Goal: Task Accomplishment & Management: Manage account settings

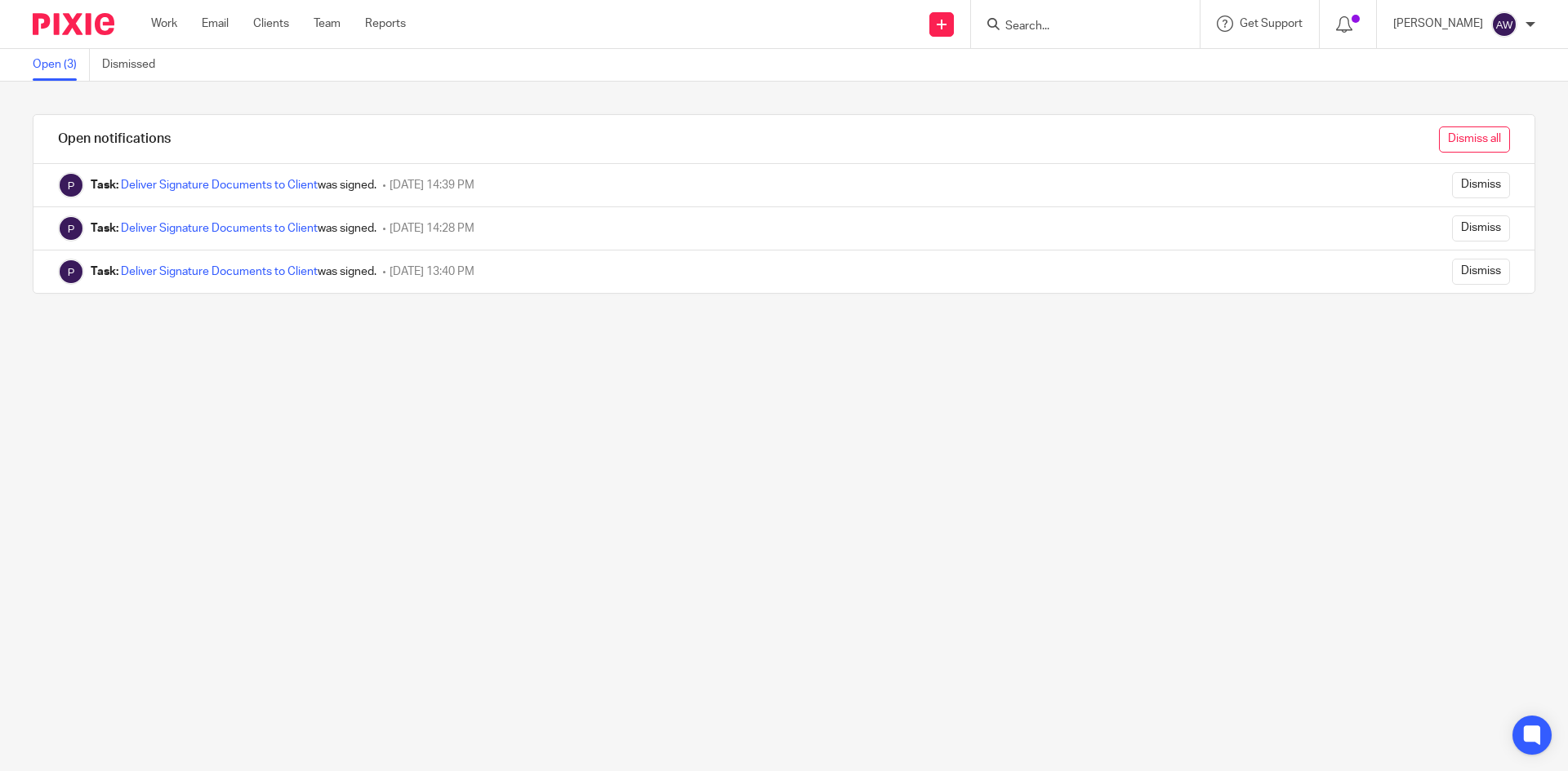
click at [1463, 136] on input "Dismiss all" at bounding box center [1475, 139] width 71 height 26
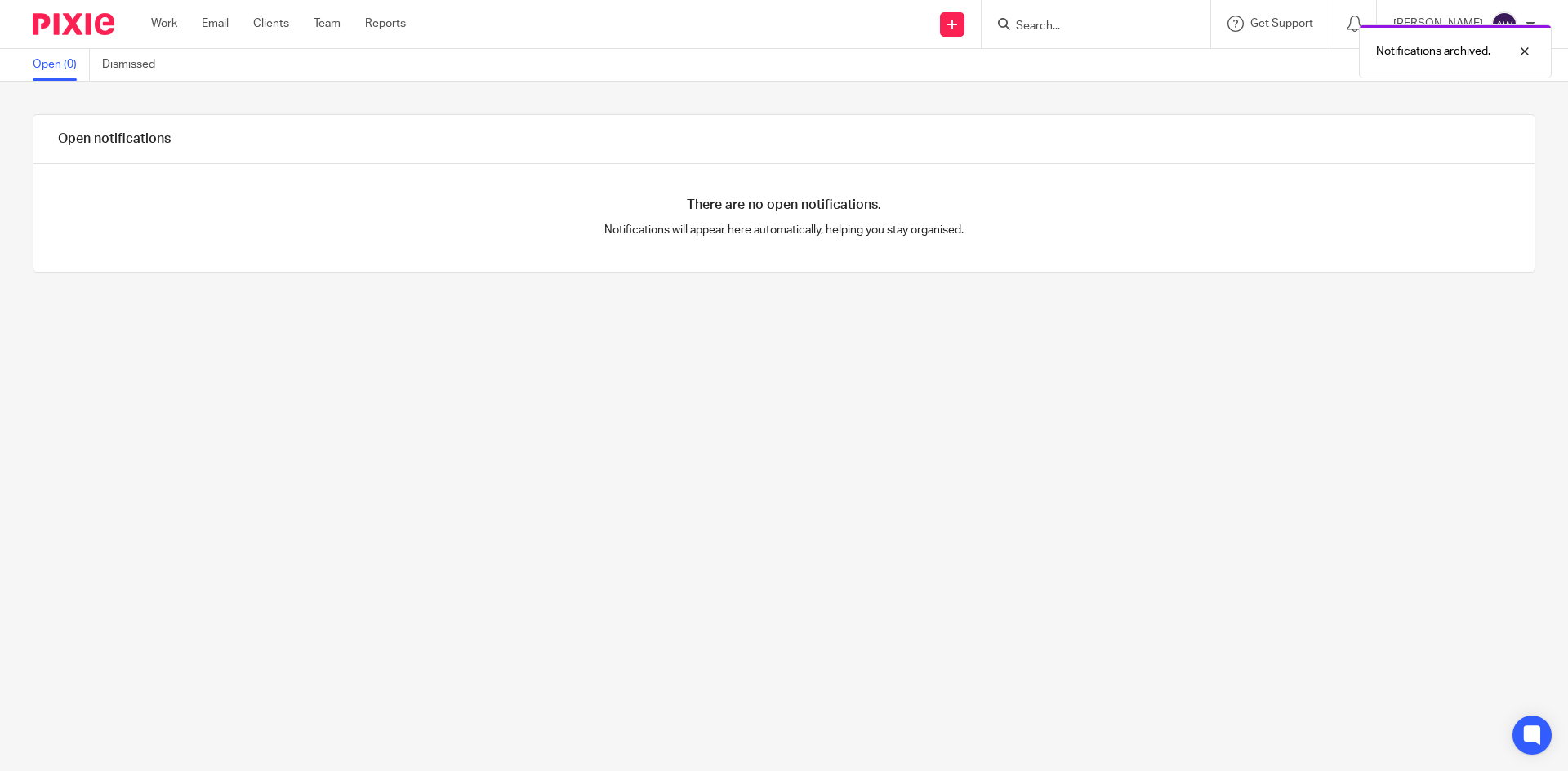
click at [164, 37] on div "Work Email Clients Team Reports Work Email Clients Team Reports Settings" at bounding box center [282, 24] width 295 height 48
click at [167, 31] on link "Work" at bounding box center [164, 23] width 26 height 16
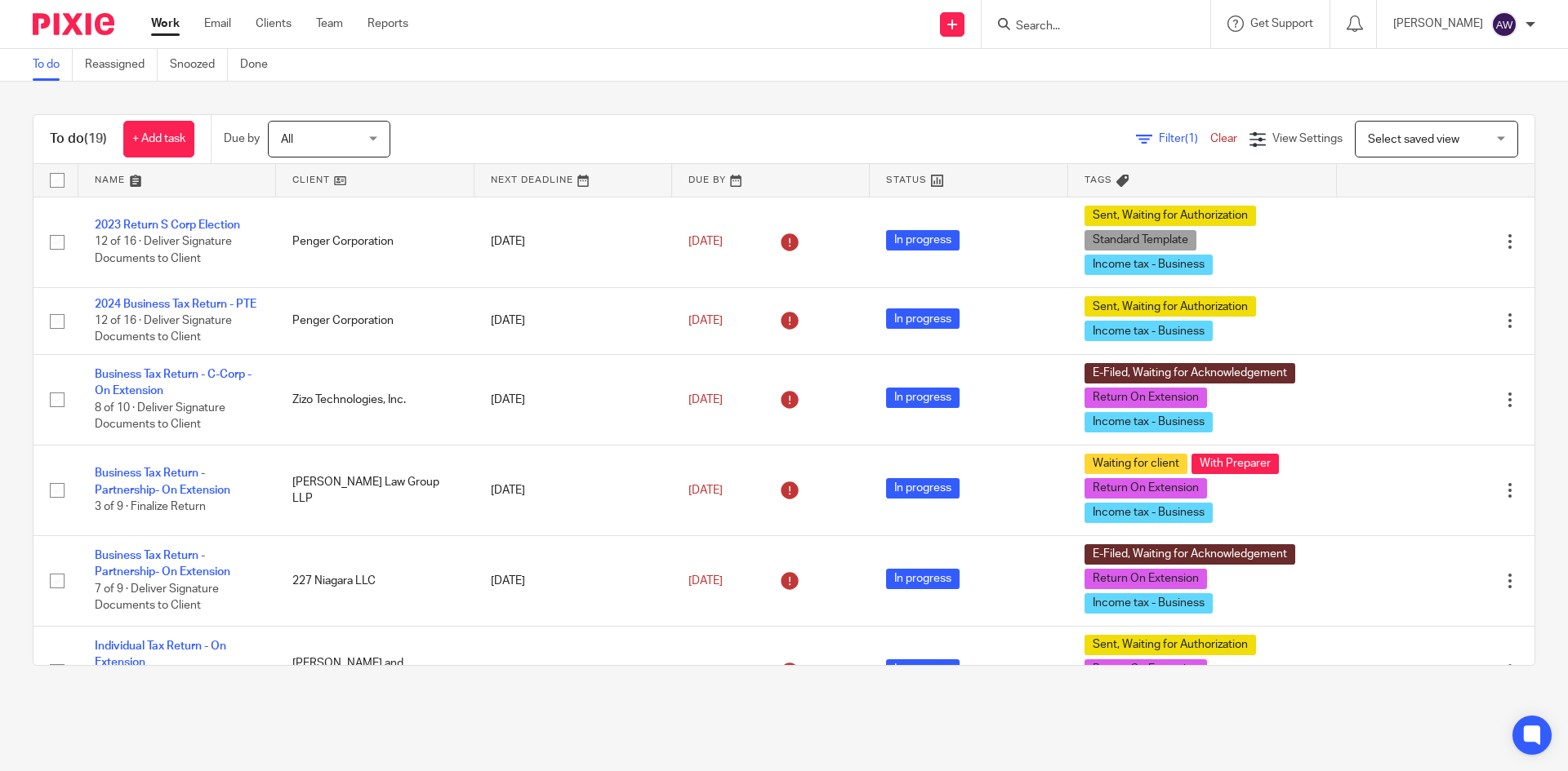
click at [1530, 300] on div "To do (19) + Add task Due by All All Today Tomorrow This week Next week This mo…" at bounding box center [784, 390] width 1568 height 617
click at [332, 16] on link "Team" at bounding box center [330, 23] width 27 height 16
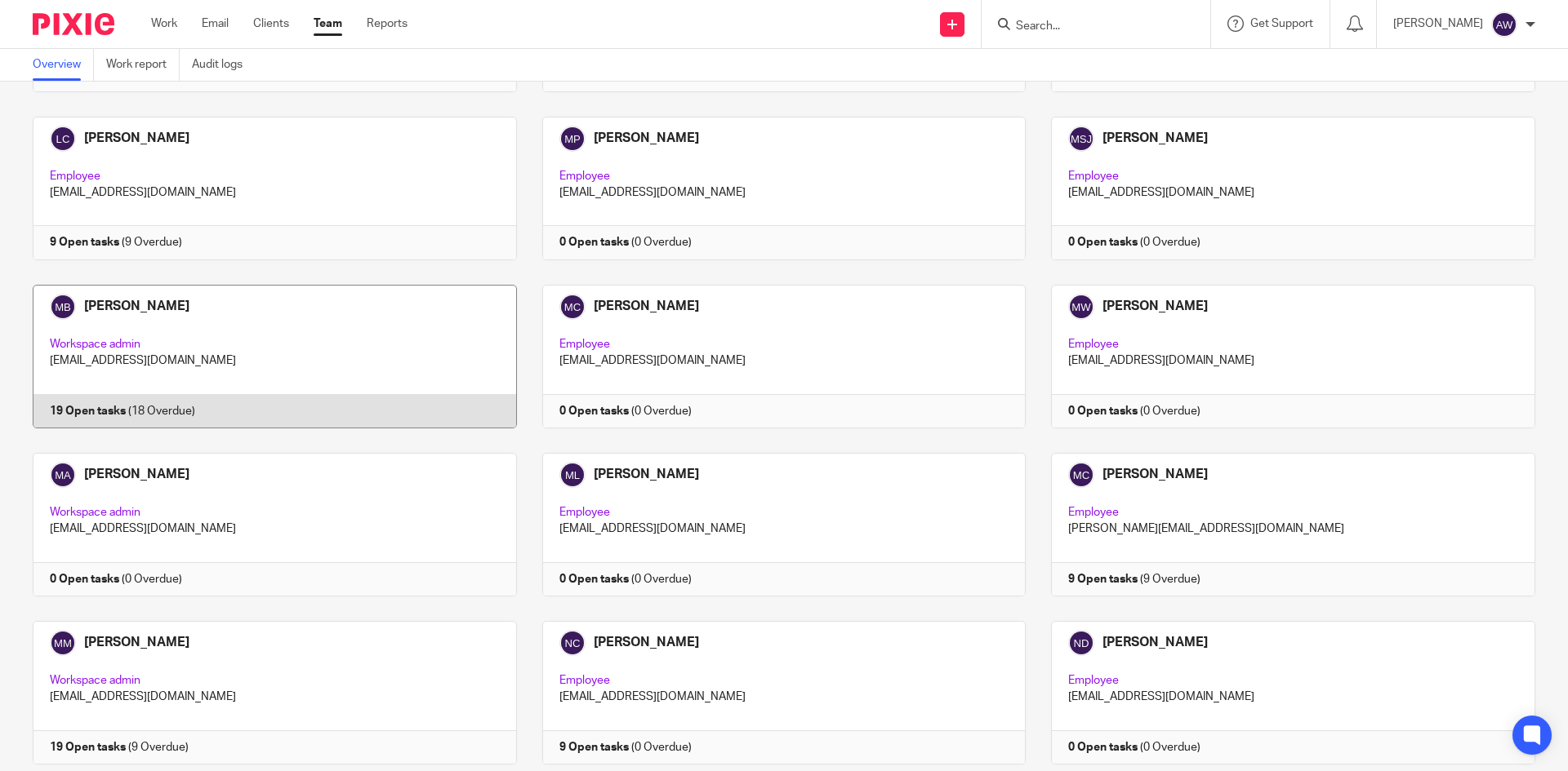
scroll to position [2041, 0]
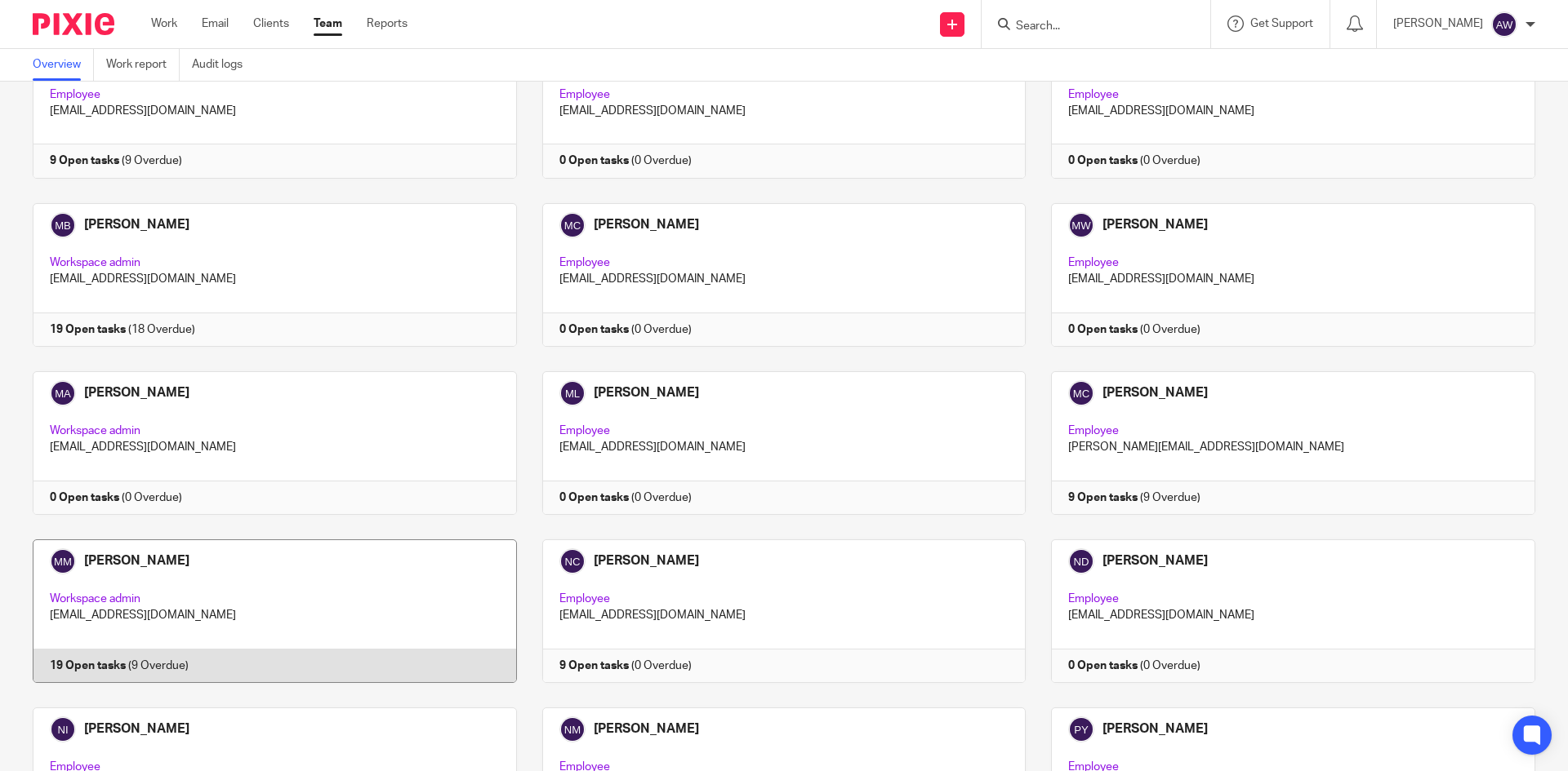
click at [248, 539] on link at bounding box center [263, 610] width 510 height 143
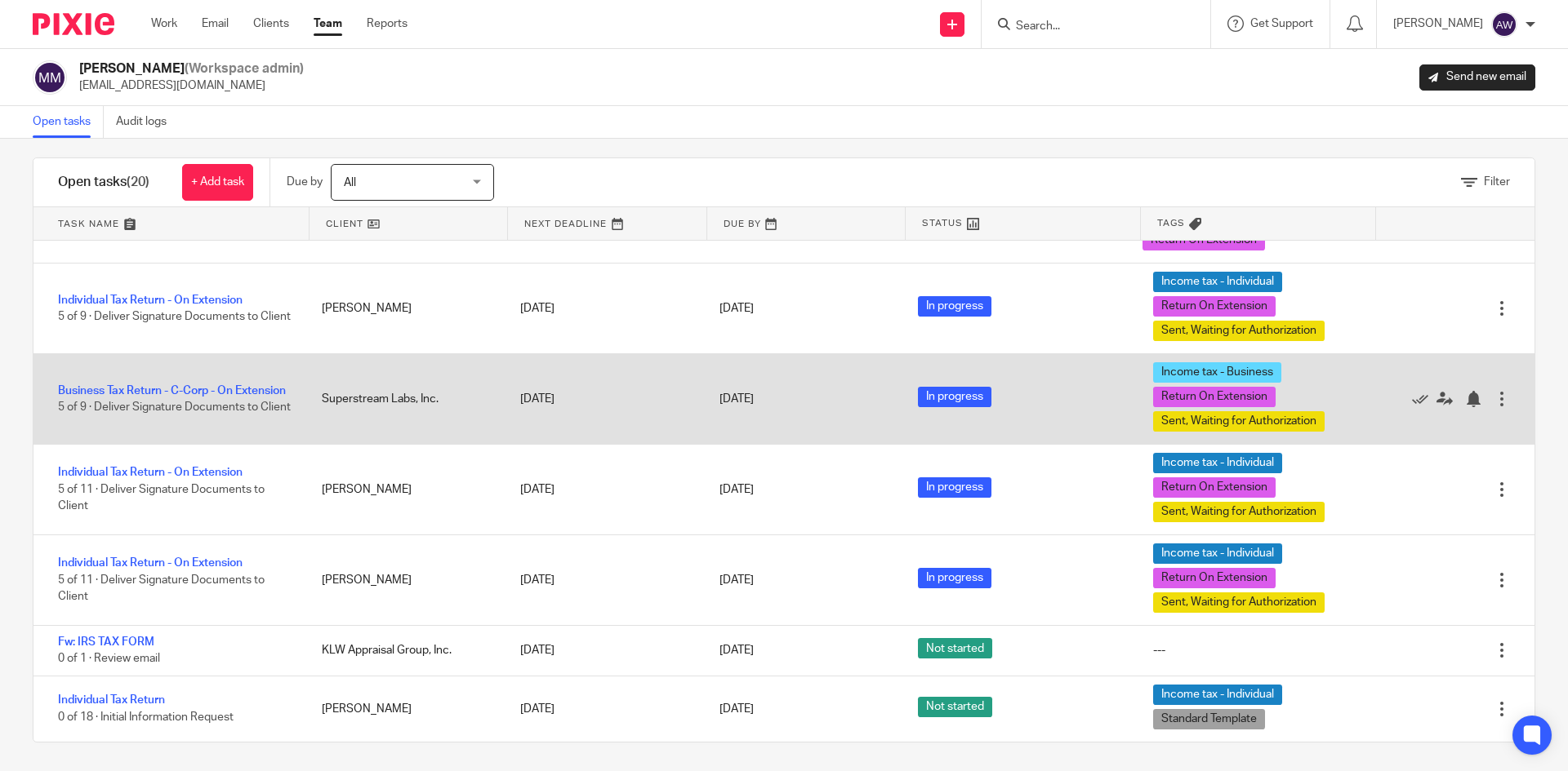
scroll to position [18, 0]
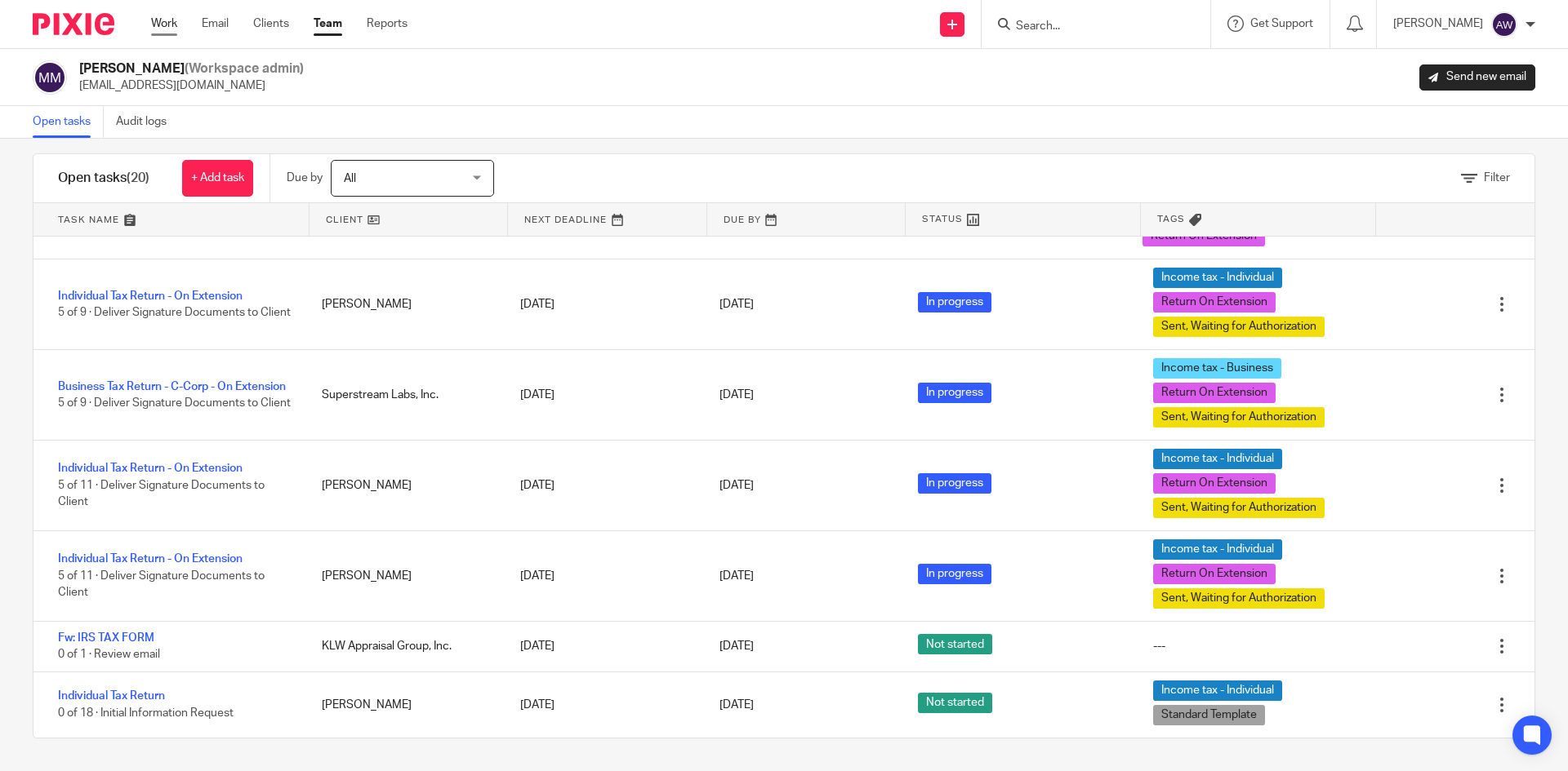
click at [175, 20] on link "Work" at bounding box center [164, 23] width 26 height 16
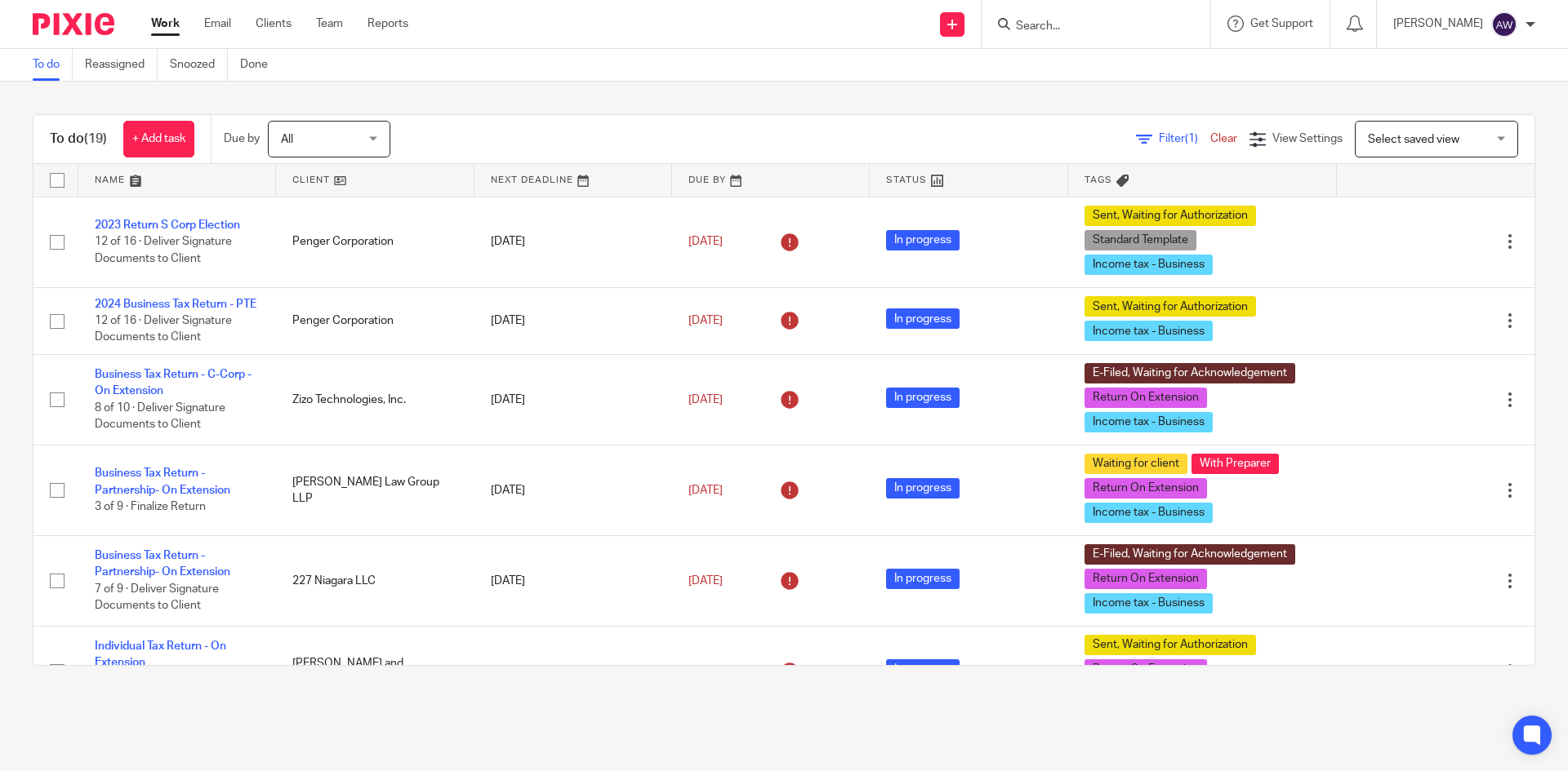
click at [1100, 23] on input "Search" at bounding box center [1087, 26] width 147 height 14
type input "sortable"
click at [1092, 89] on div "Sortable Inc Dylan Howatt < dhowatt20@gmail.com >" at bounding box center [1149, 70] width 302 height 63
click at [1096, 78] on link at bounding box center [1149, 69] width 276 height 37
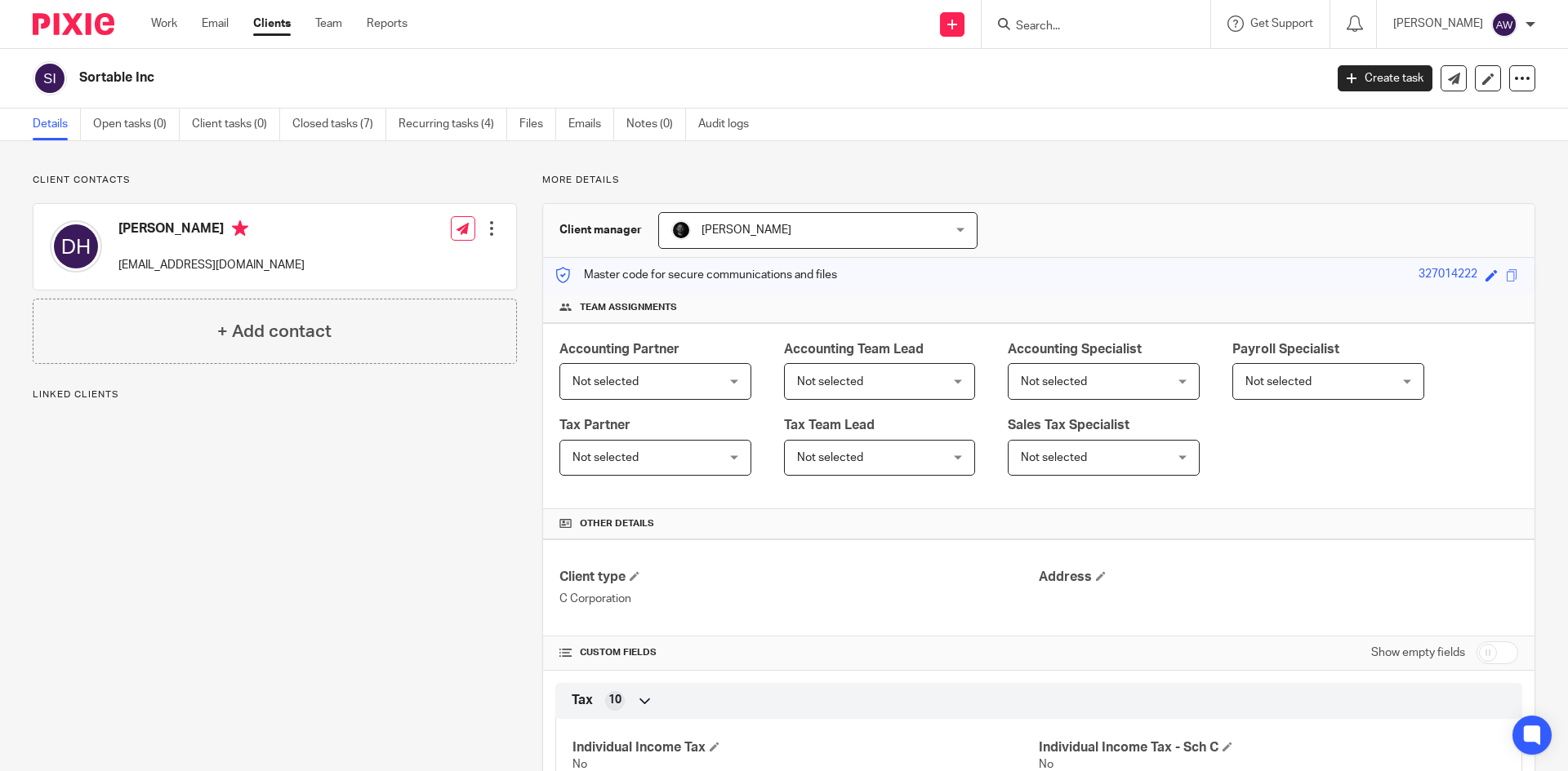
click at [370, 121] on link "Closed tasks (7)" at bounding box center [340, 124] width 94 height 32
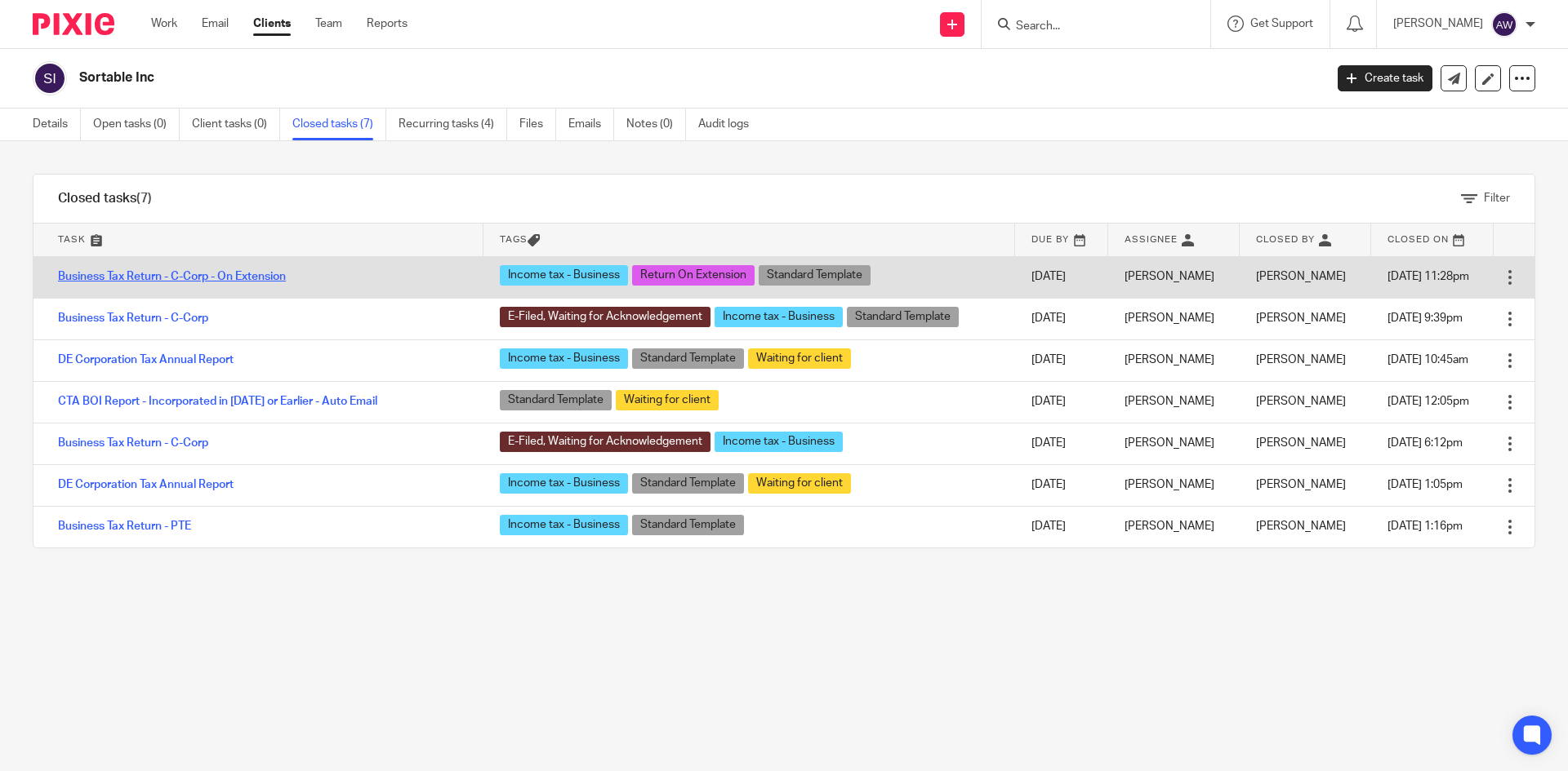
click at [206, 273] on link "Business Tax Return - C-Corp - On Extension" at bounding box center [171, 277] width 228 height 12
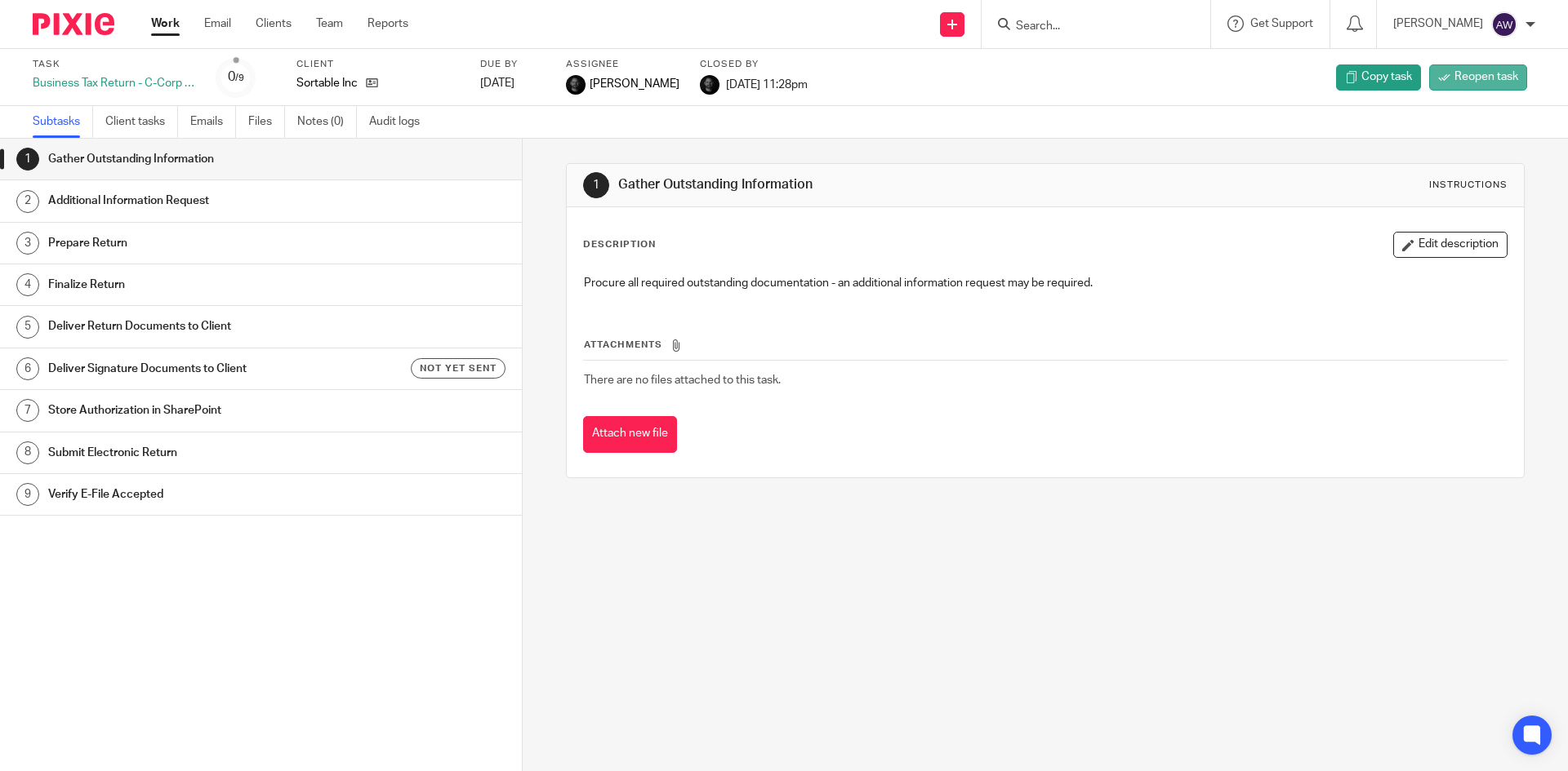
click at [1454, 79] on span "Reopen task" at bounding box center [1486, 76] width 63 height 16
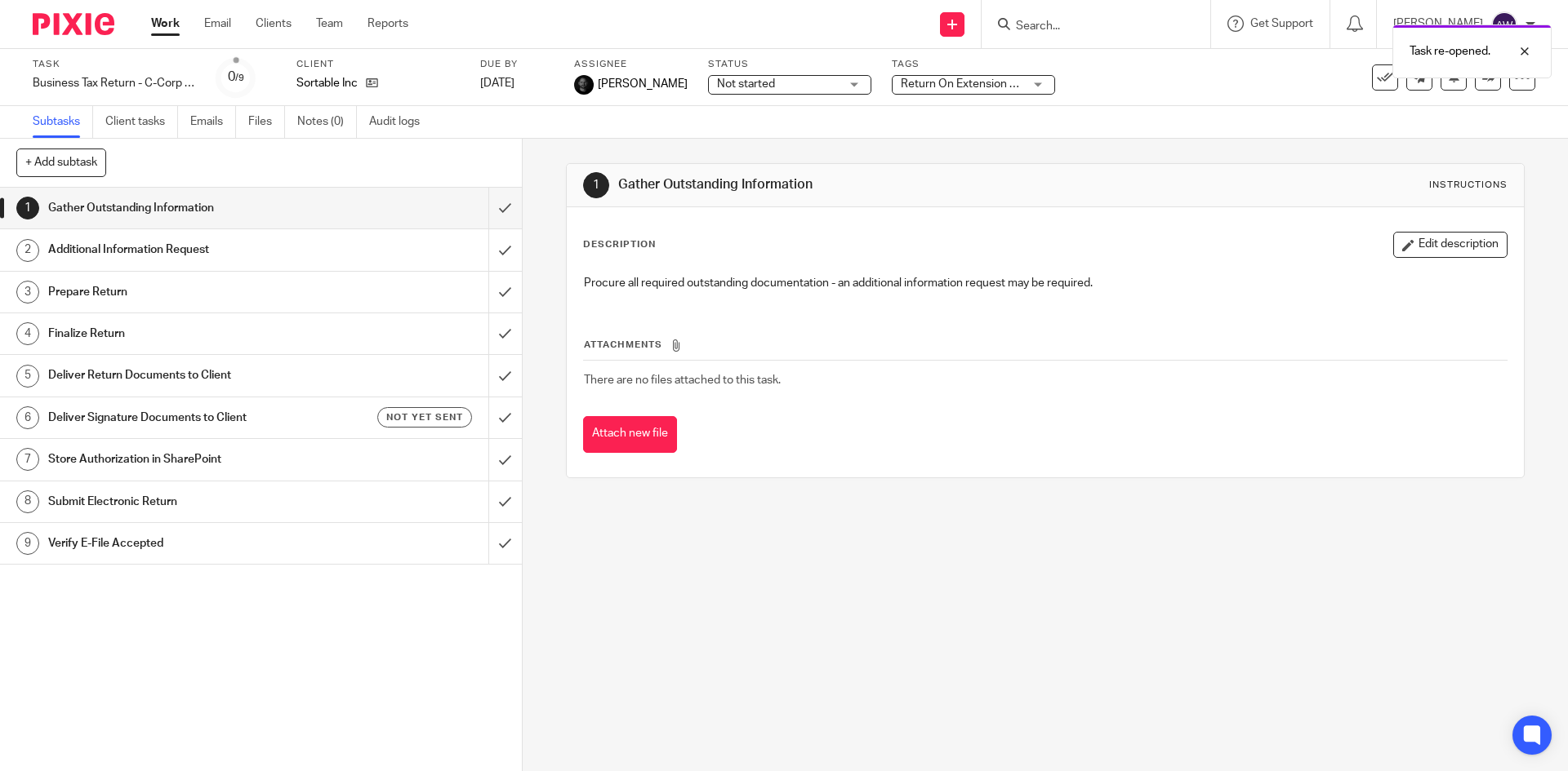
click at [167, 30] on link "Work" at bounding box center [165, 23] width 29 height 16
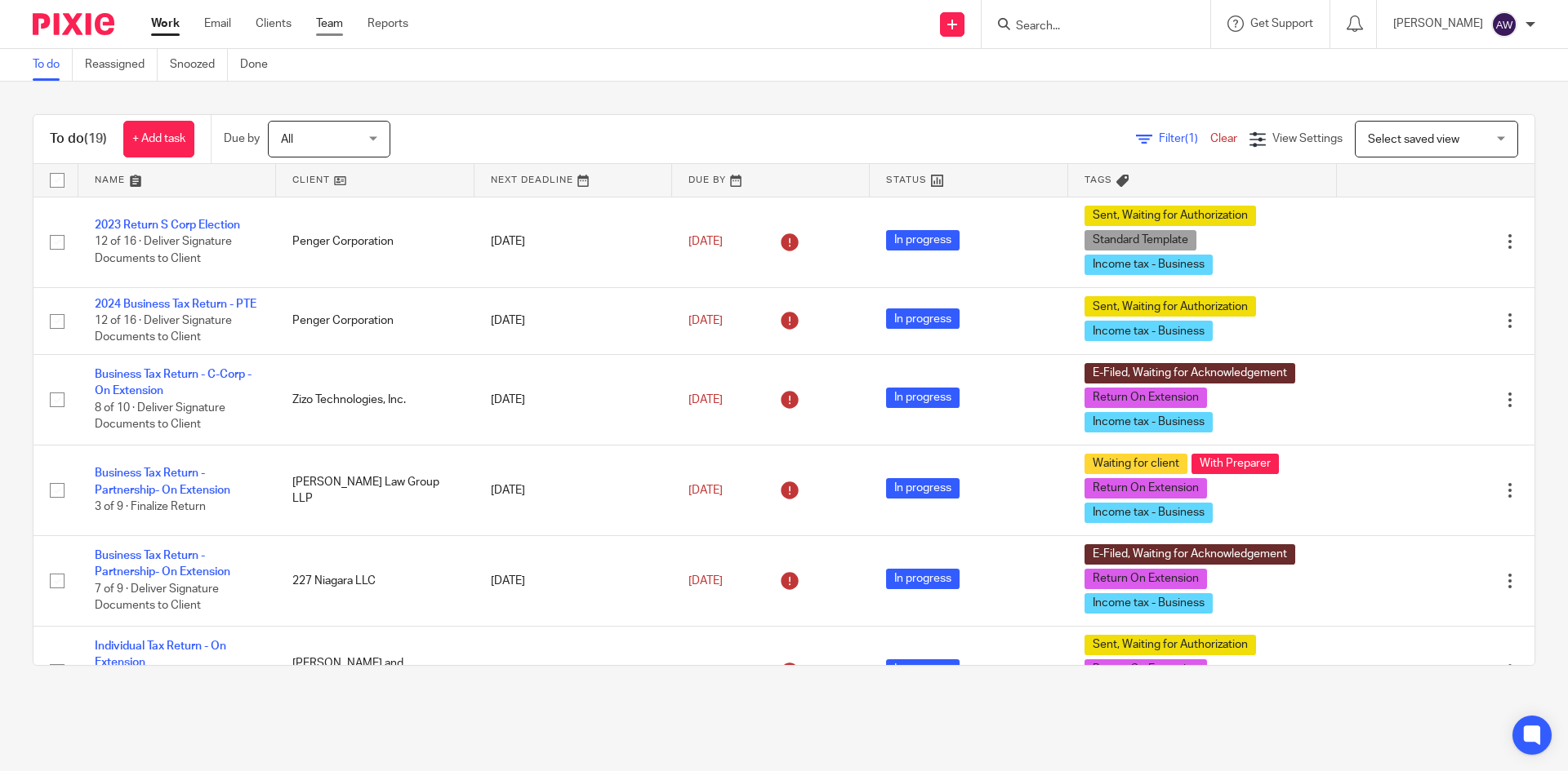
click at [325, 16] on link "Team" at bounding box center [330, 23] width 27 height 16
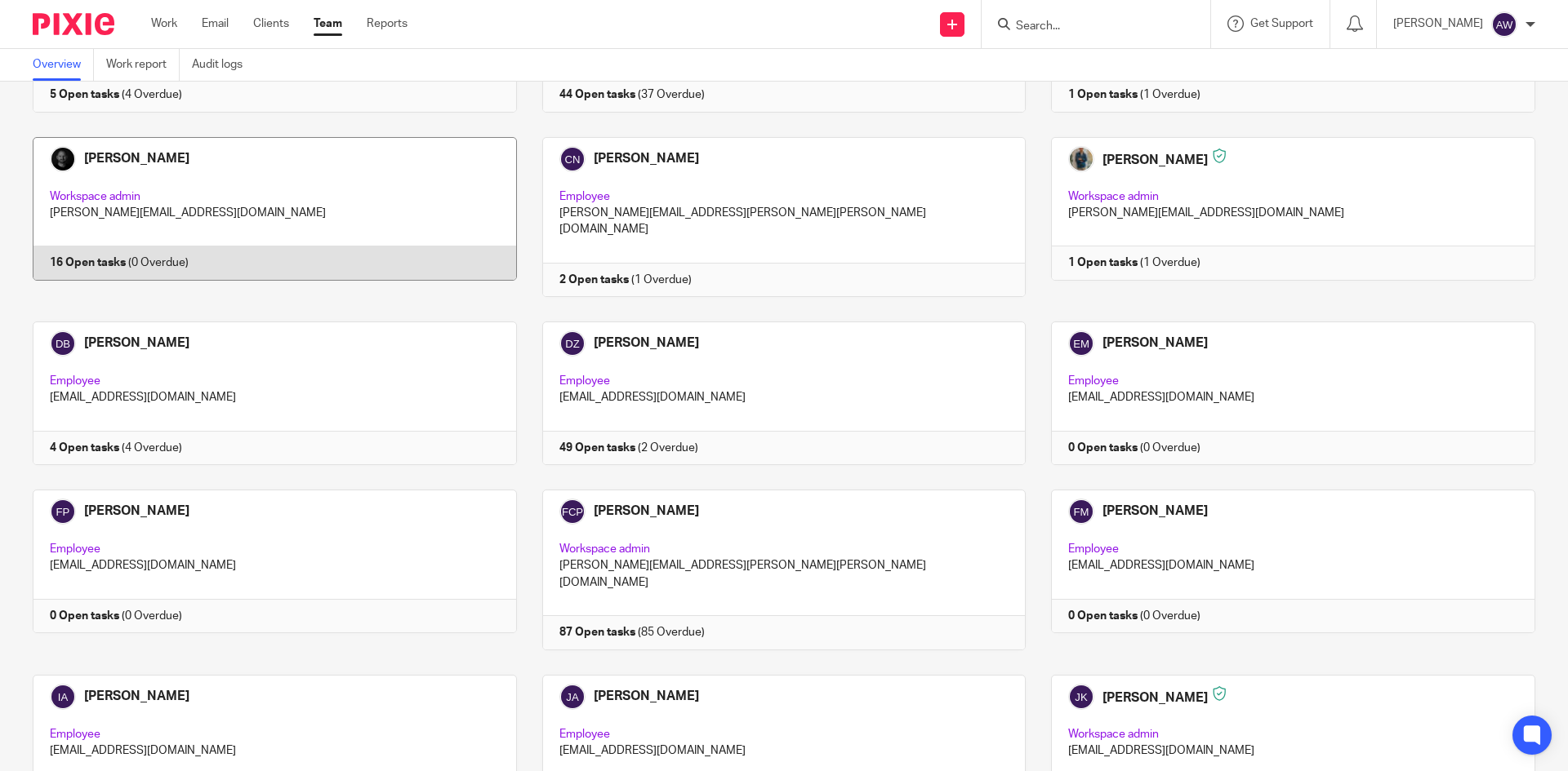
scroll to position [898, 0]
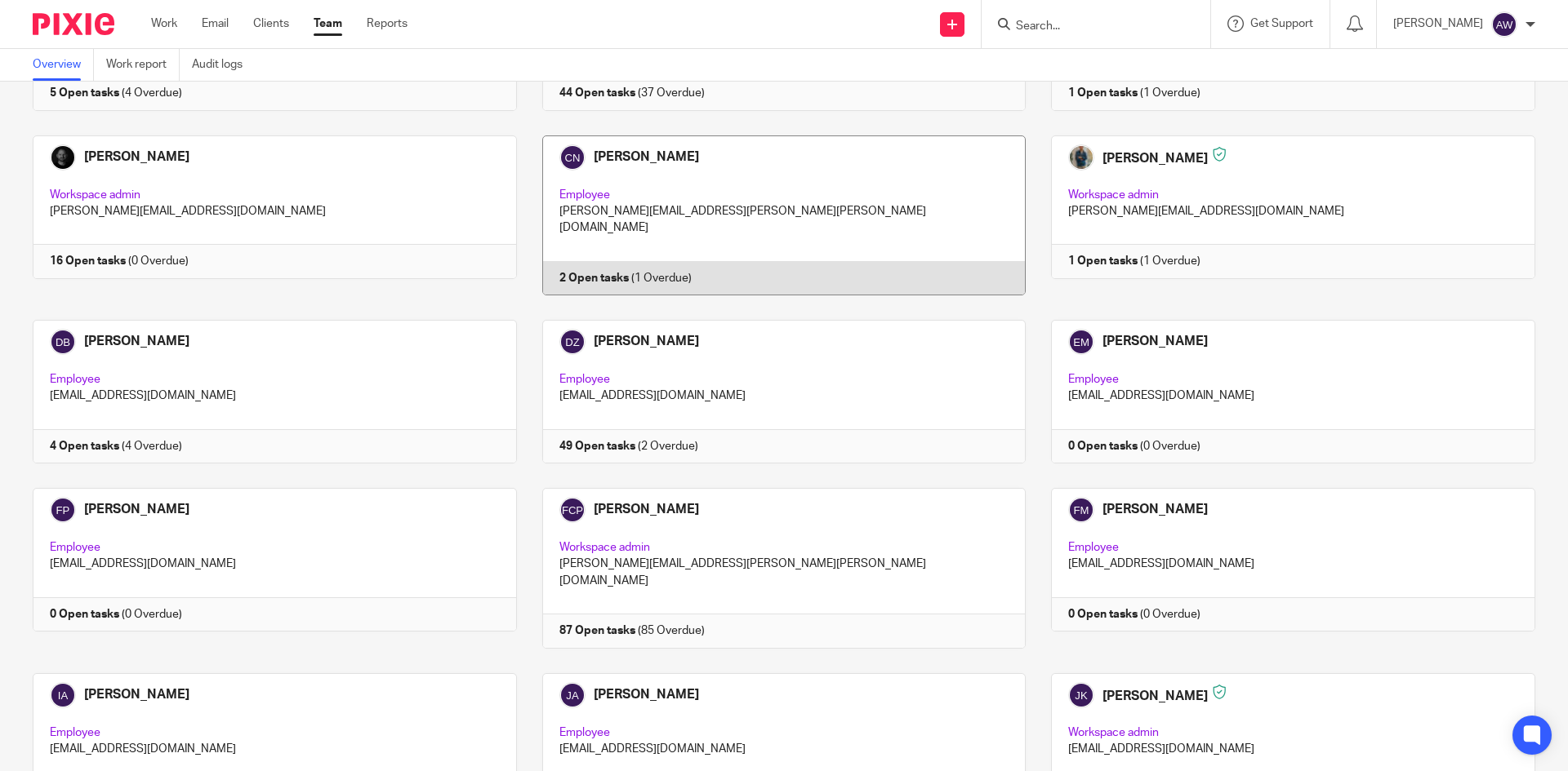
click at [793, 196] on link at bounding box center [771, 215] width 510 height 160
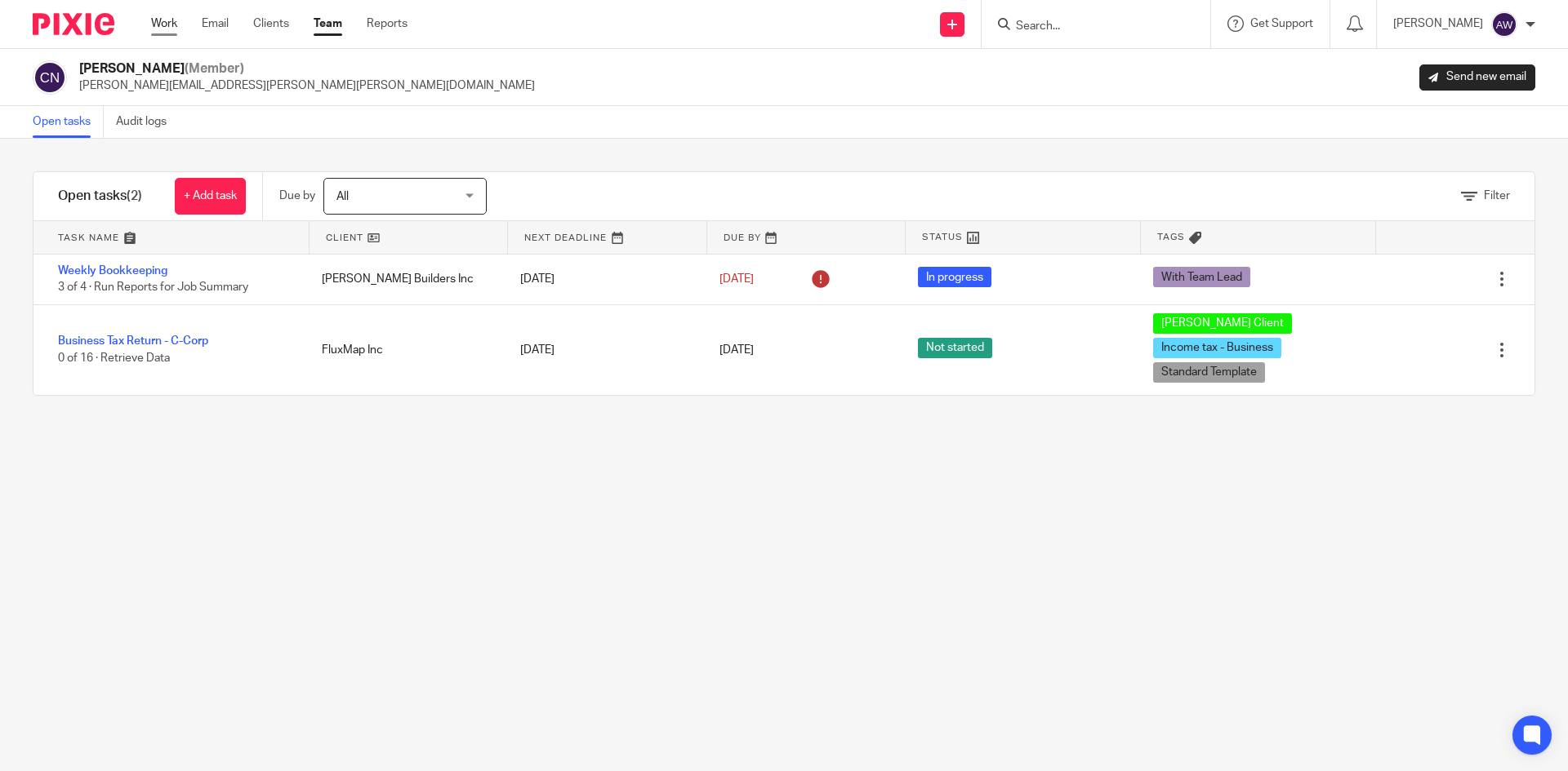
click at [153, 26] on link "Work" at bounding box center [164, 23] width 26 height 16
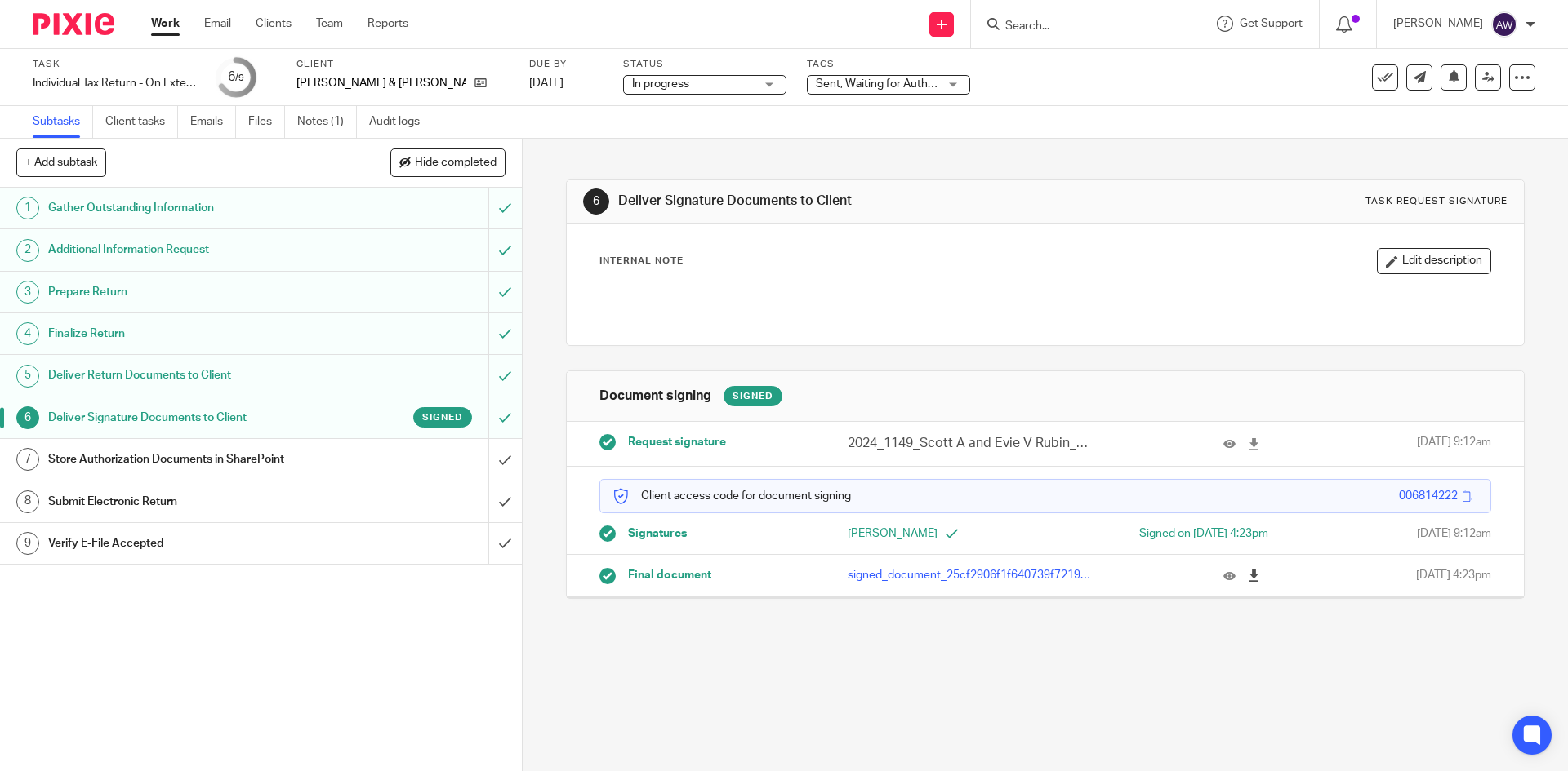
click at [1248, 572] on icon at bounding box center [1253, 576] width 13 height 12
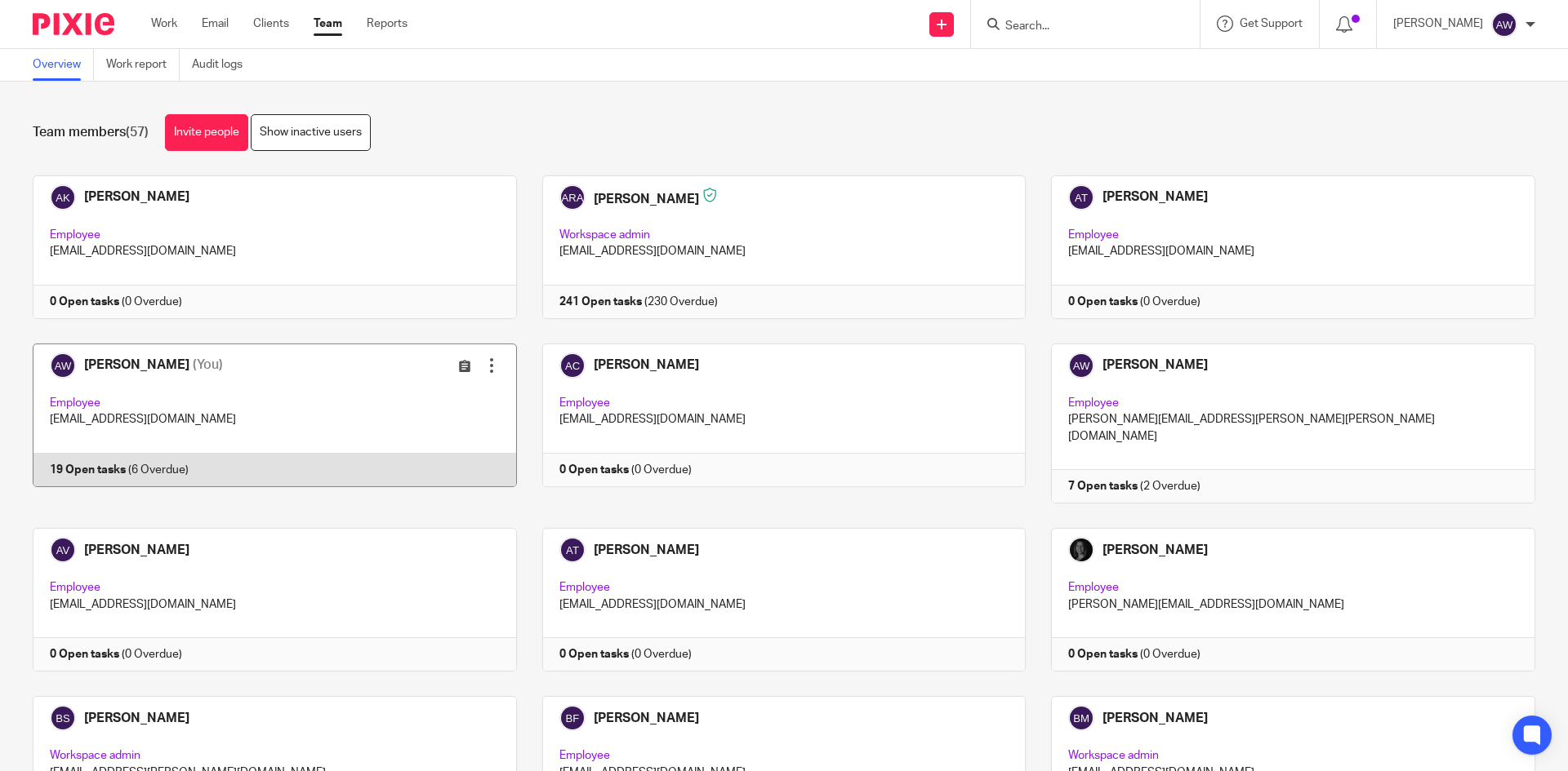
click at [237, 382] on link at bounding box center [263, 423] width 510 height 160
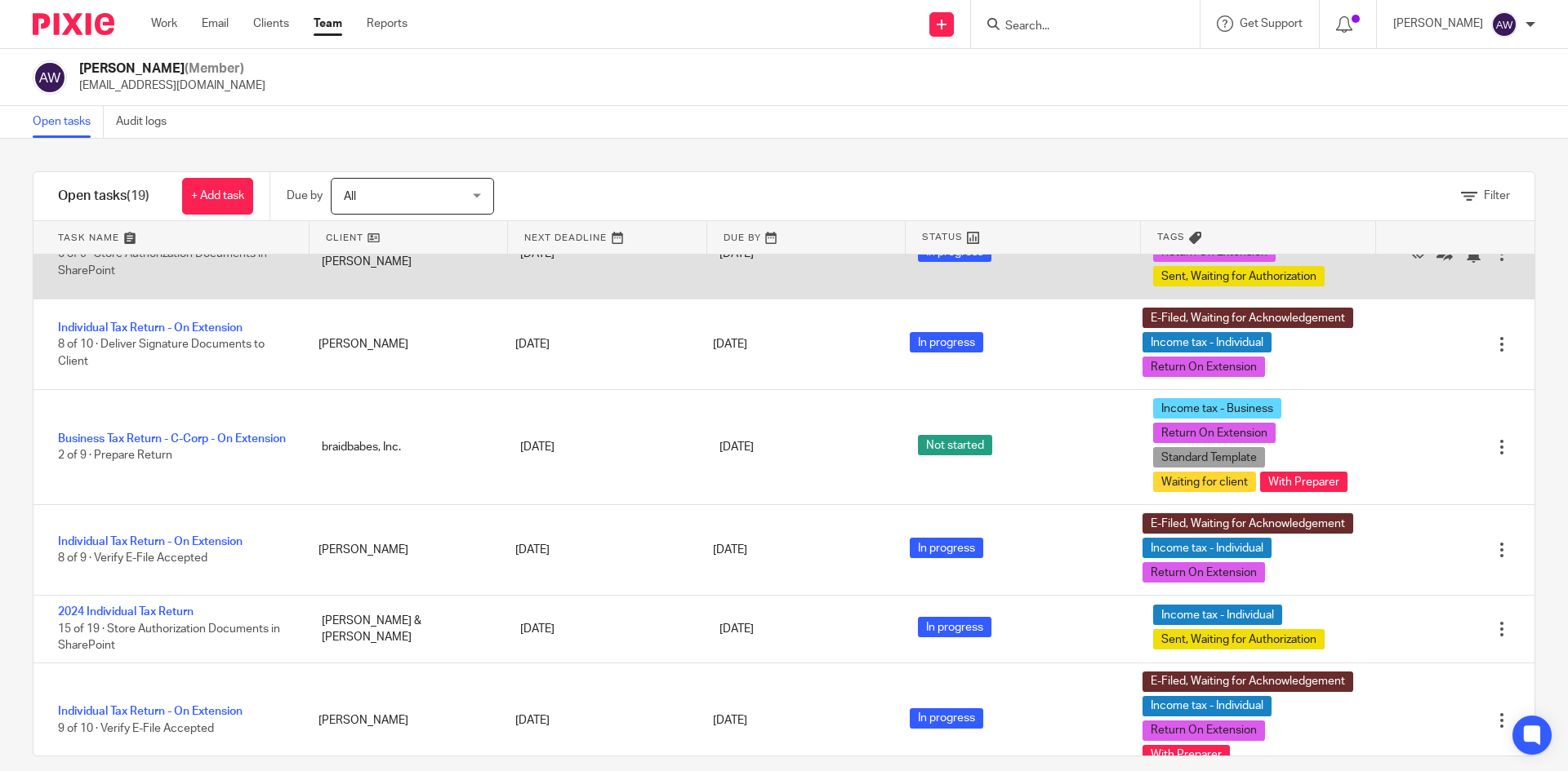
scroll to position [734, 0]
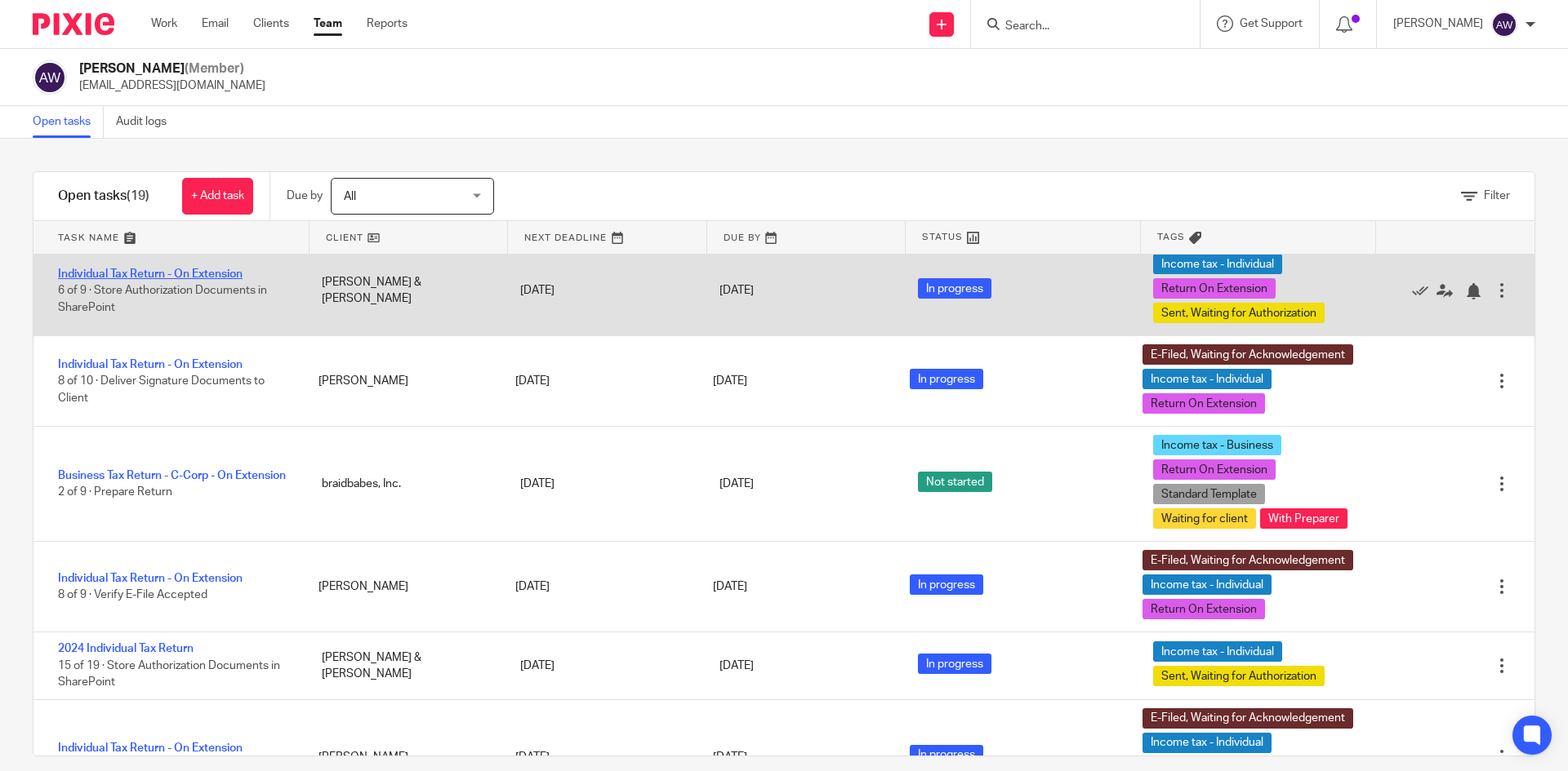
click at [176, 280] on link "Individual Tax Return - On Extension" at bounding box center [150, 274] width 185 height 12
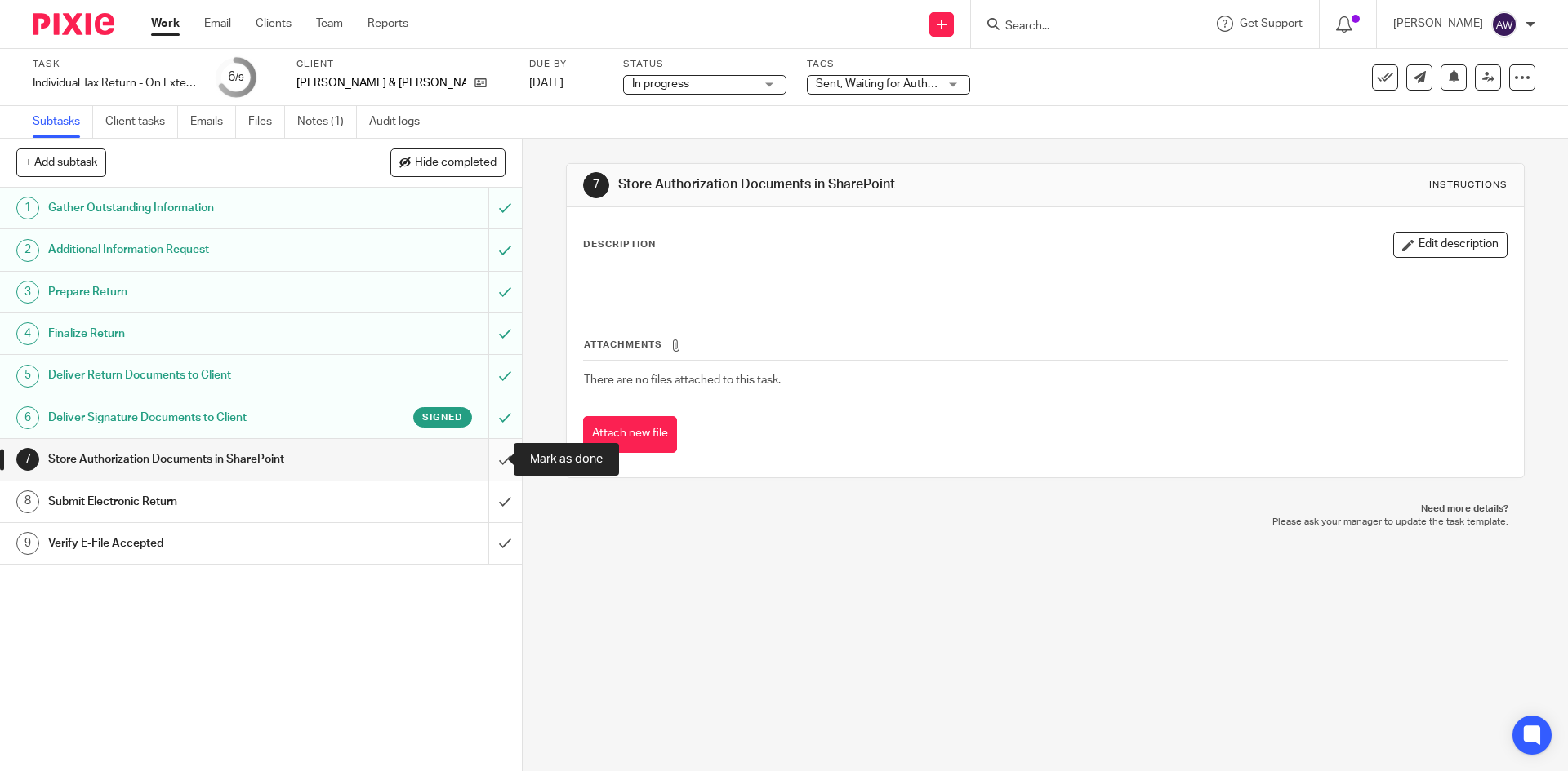
click at [492, 449] on input "submit" at bounding box center [261, 460] width 522 height 40
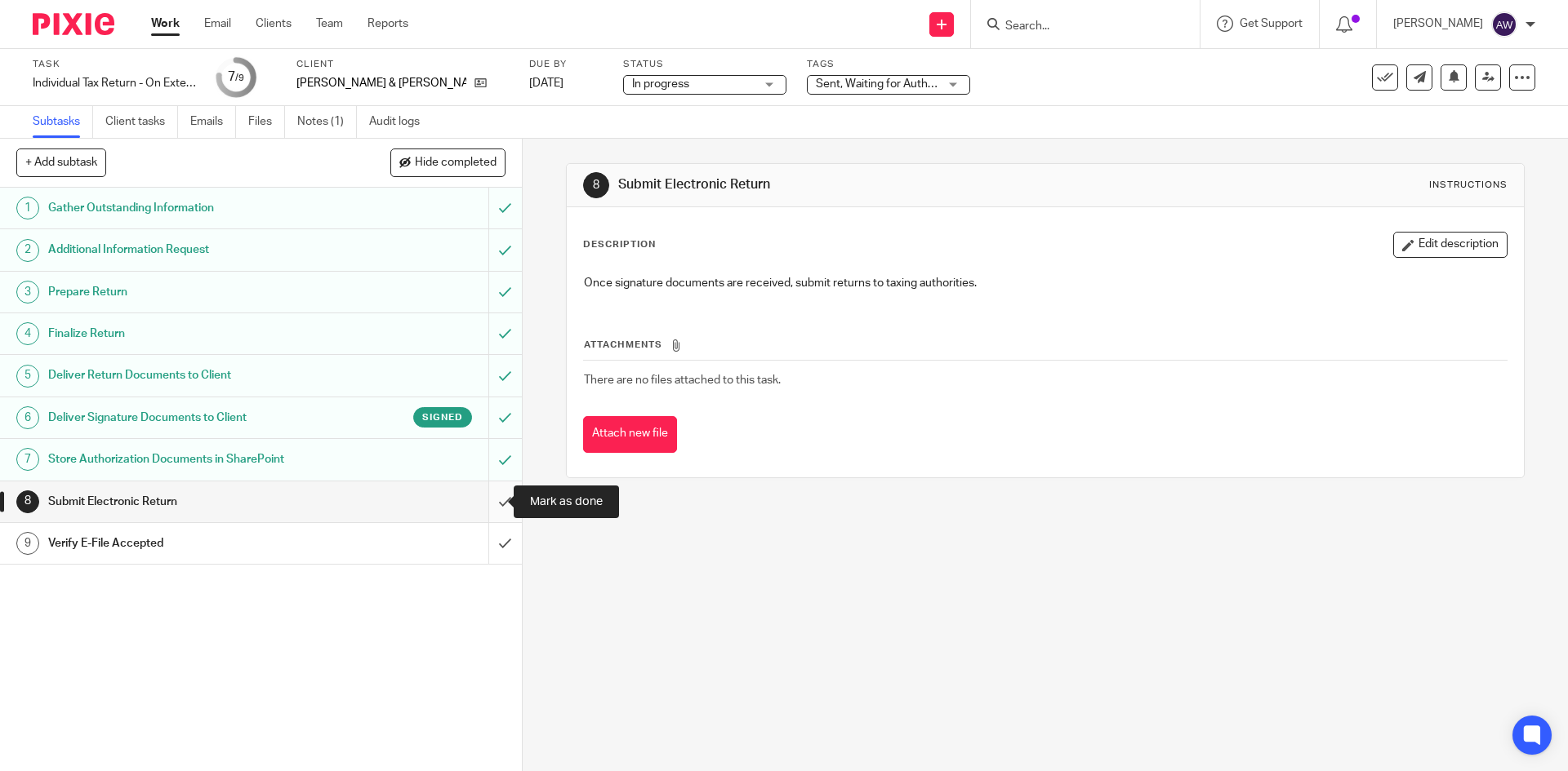
click at [473, 502] on input "submit" at bounding box center [261, 502] width 522 height 40
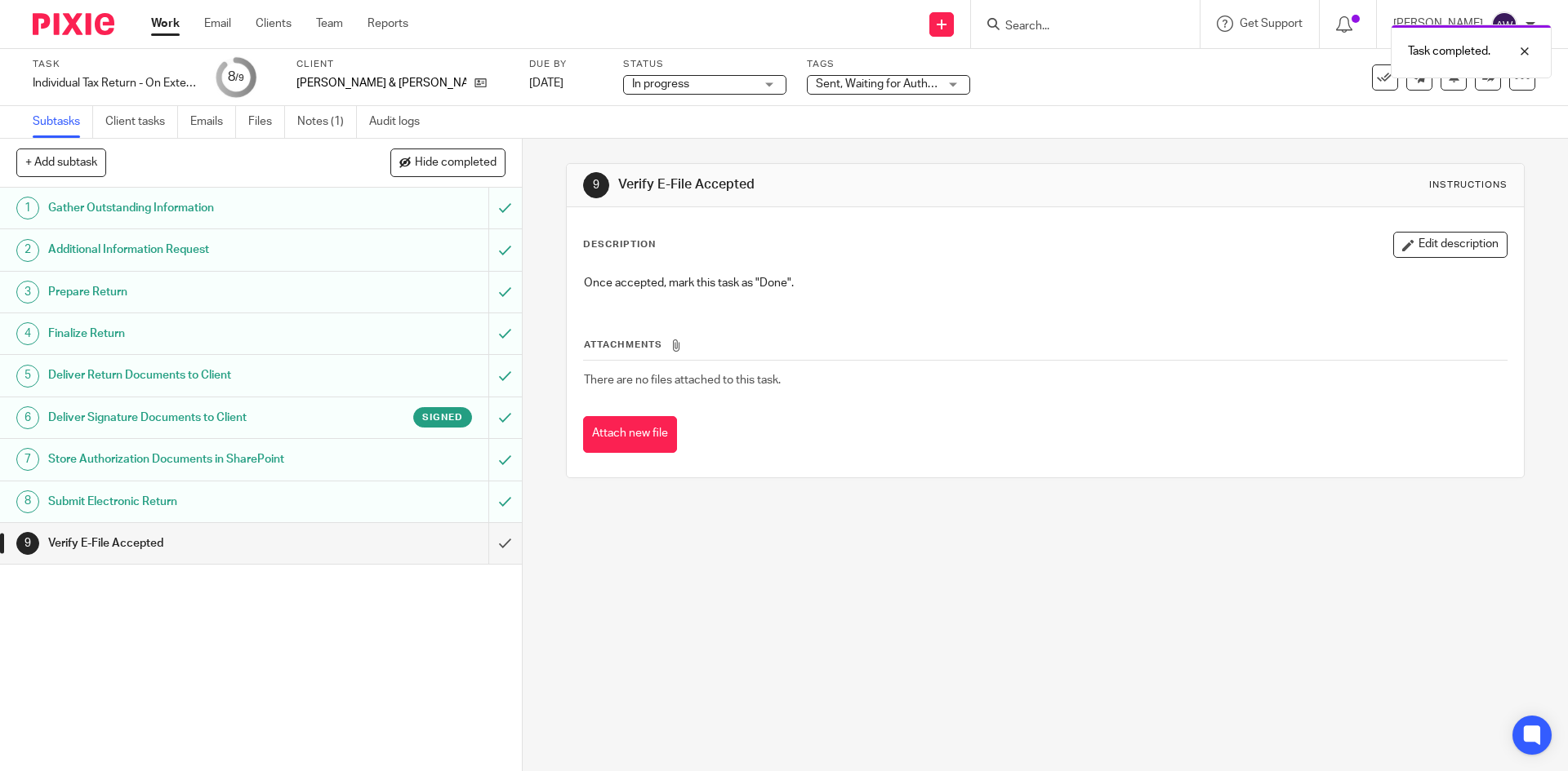
click at [853, 95] on div "Tags Sent, Waiting for Authorization + 2 Urgent Waiting for client With Prepare…" at bounding box center [889, 77] width 164 height 39
click at [863, 86] on span "Sent, Waiting for Authorization + 2" at bounding box center [902, 85] width 173 height 12
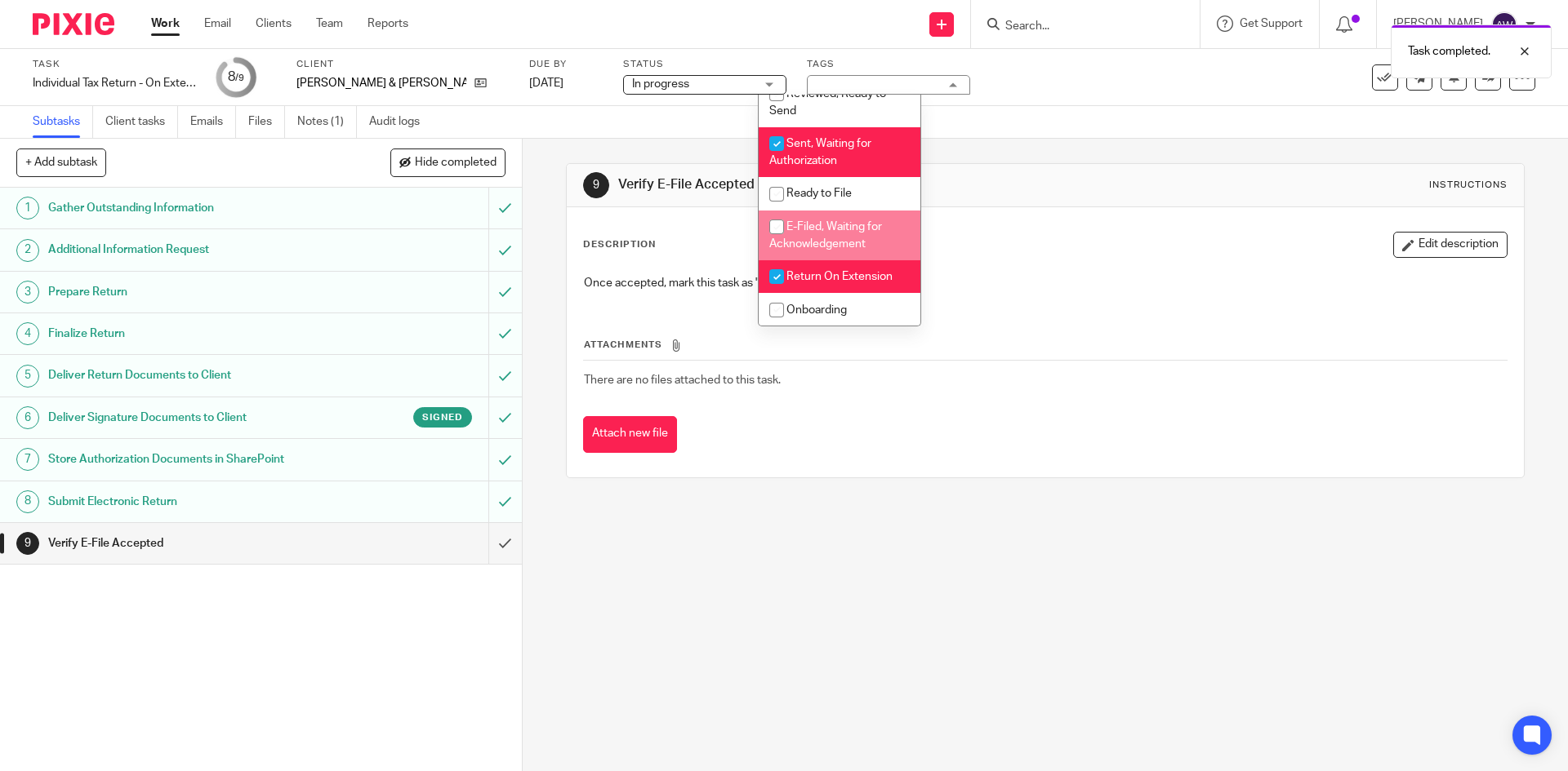
scroll to position [163, 0]
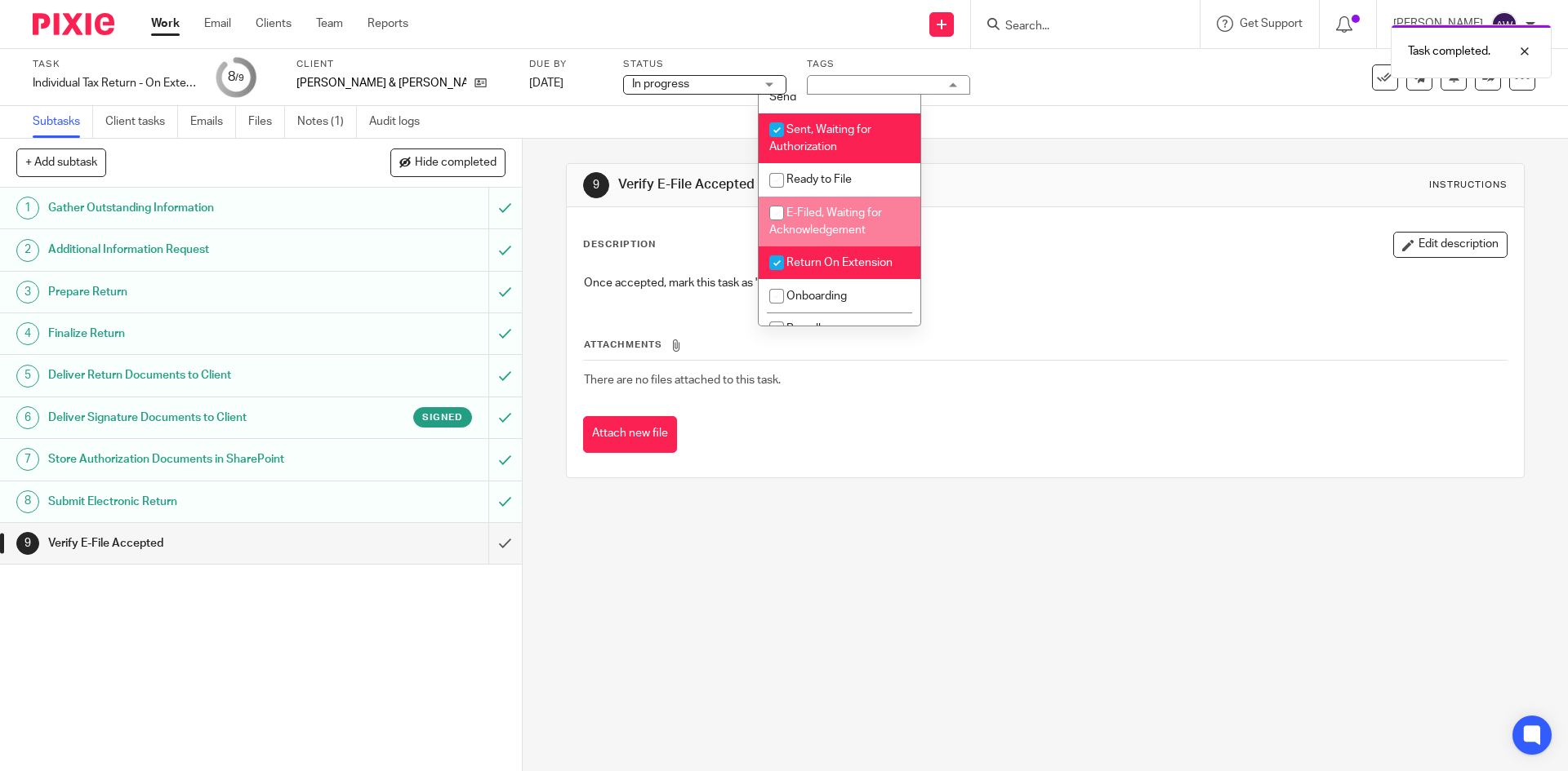
click at [815, 218] on span "E-Filed, Waiting for Acknowledgement" at bounding box center [825, 222] width 113 height 29
checkbox input "true"
click at [822, 125] on span "Sent, Waiting for Authorization" at bounding box center [821, 138] width 102 height 29
checkbox input "false"
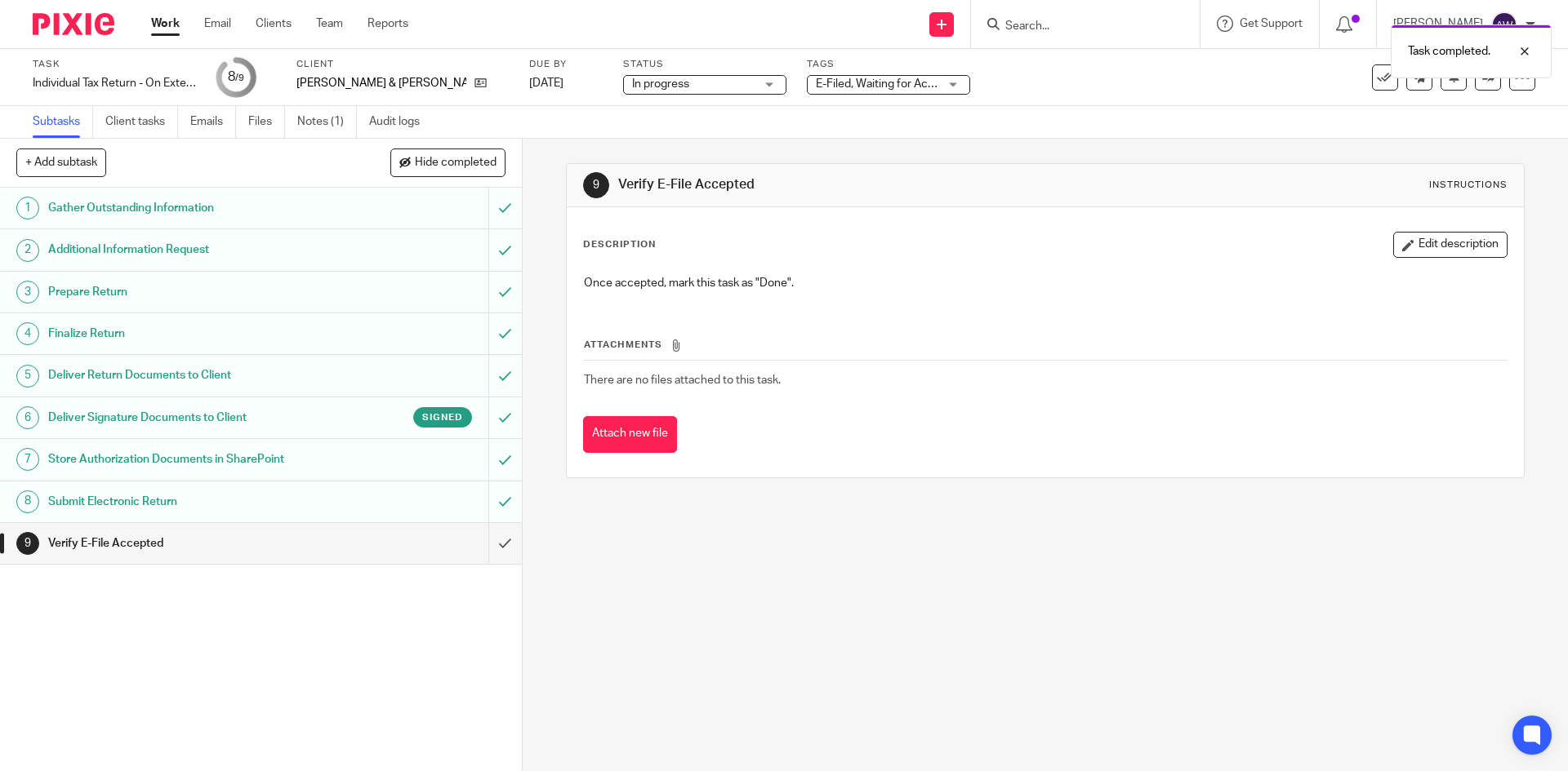
click at [627, 111] on div "Subtasks Client tasks Emails Files Notes (1) Audit logs" at bounding box center [784, 122] width 1568 height 33
click at [176, 19] on link "Work" at bounding box center [165, 23] width 29 height 16
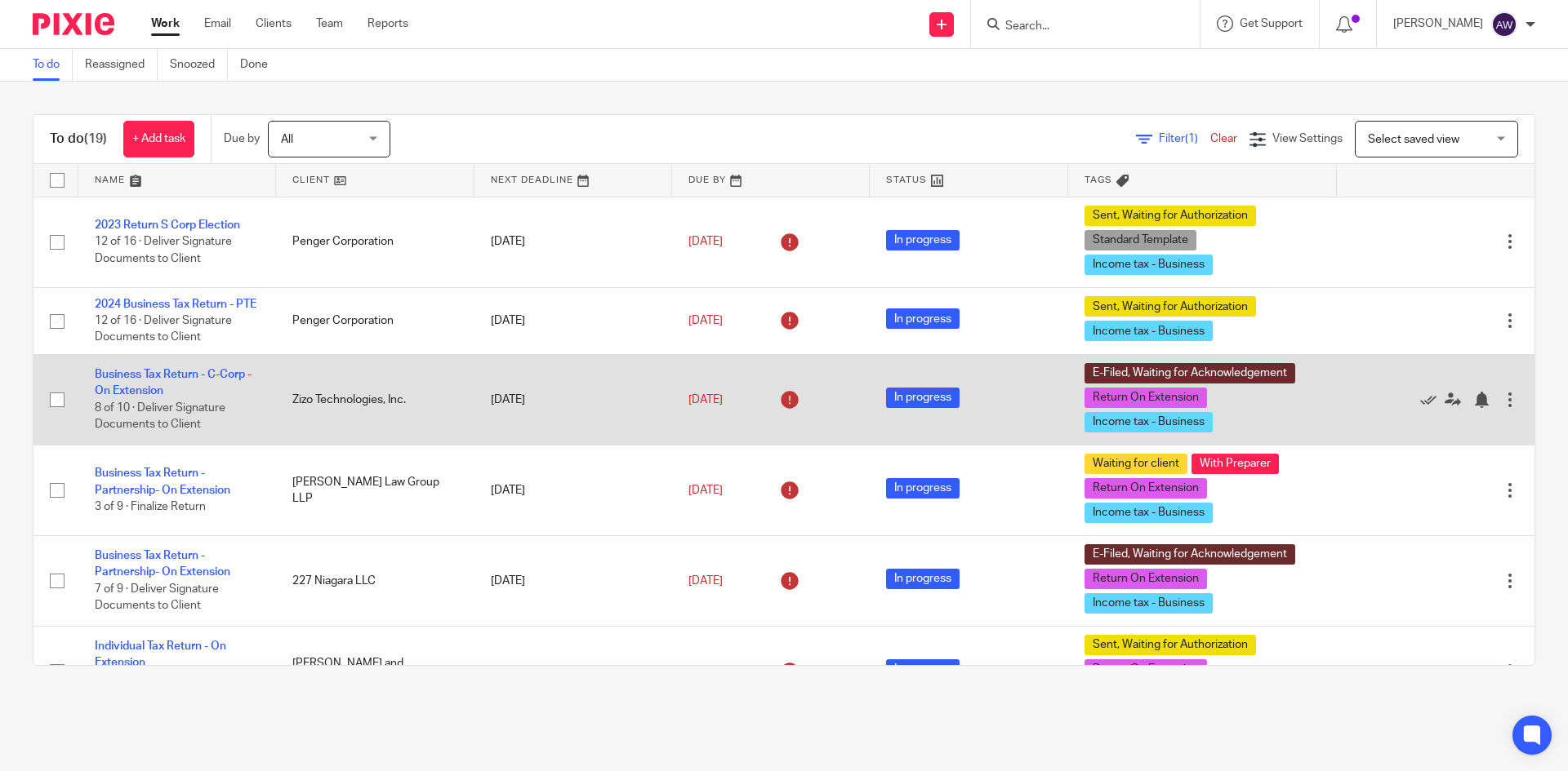
scroll to position [82, 0]
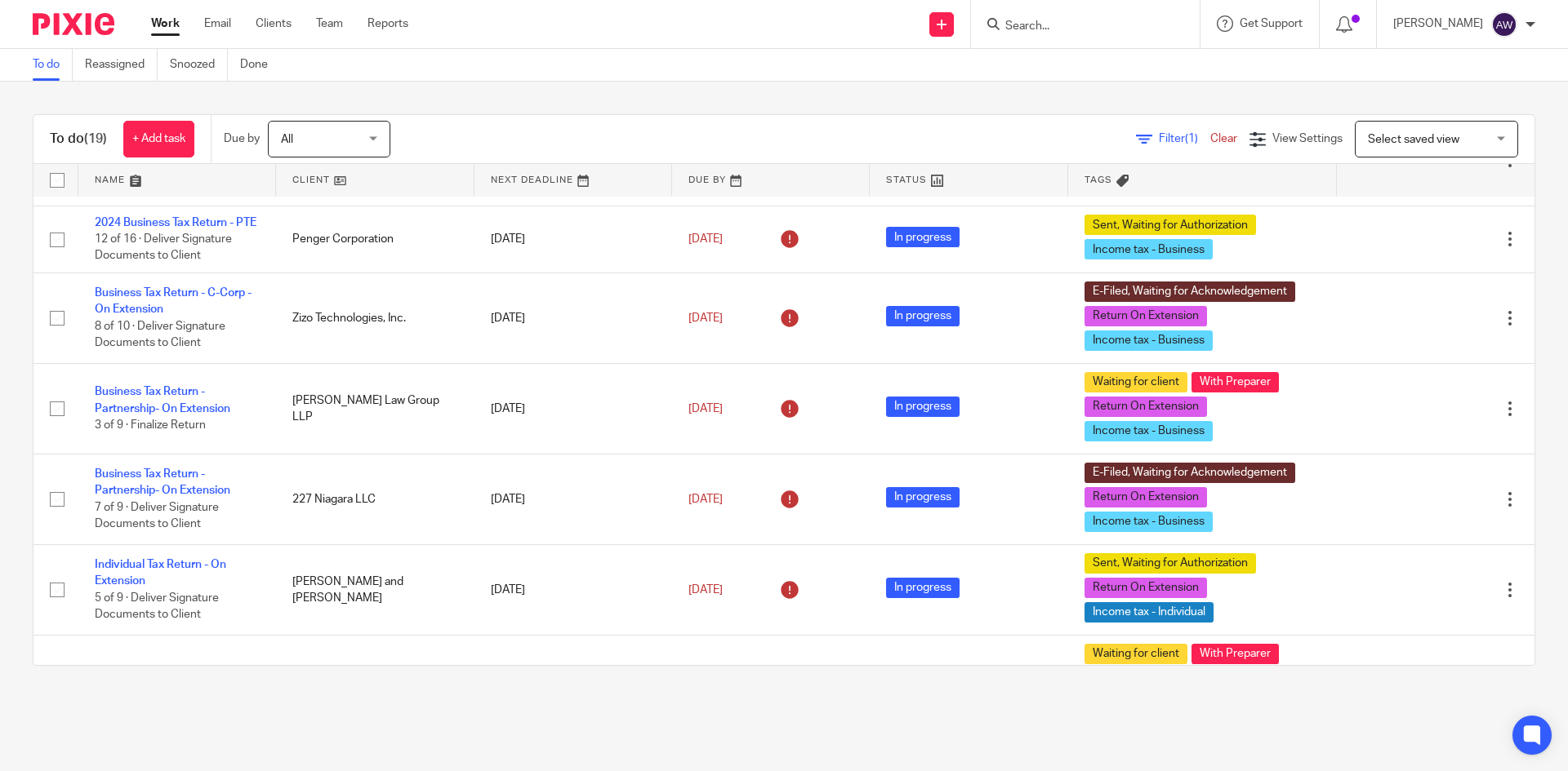
click at [150, 29] on div "Work Email Clients Team Reports Work Email Clients Team Reports Settings" at bounding box center [284, 24] width 298 height 48
click at [163, 21] on link "Work" at bounding box center [165, 23] width 29 height 16
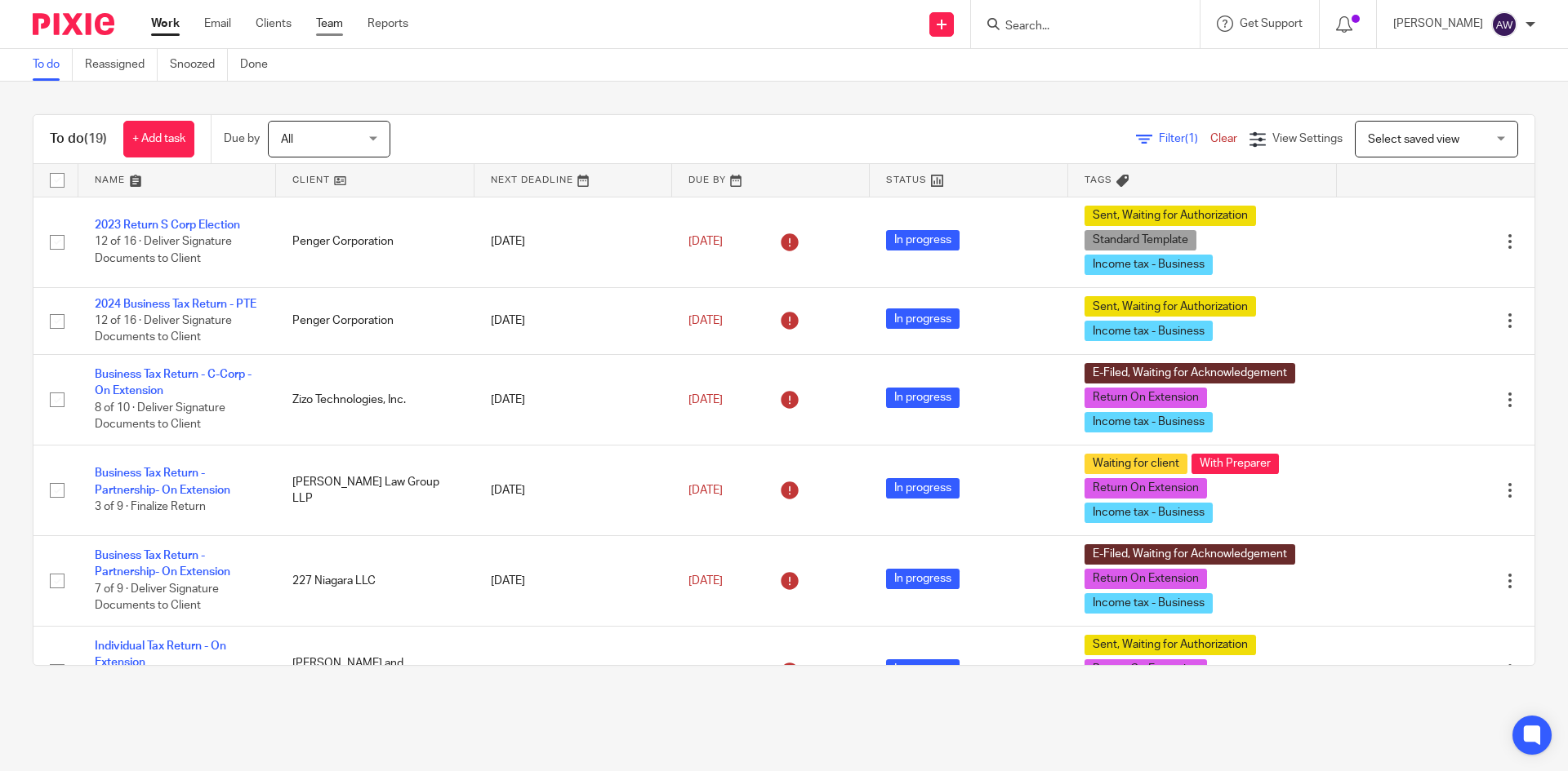
click at [327, 21] on link "Team" at bounding box center [330, 23] width 27 height 16
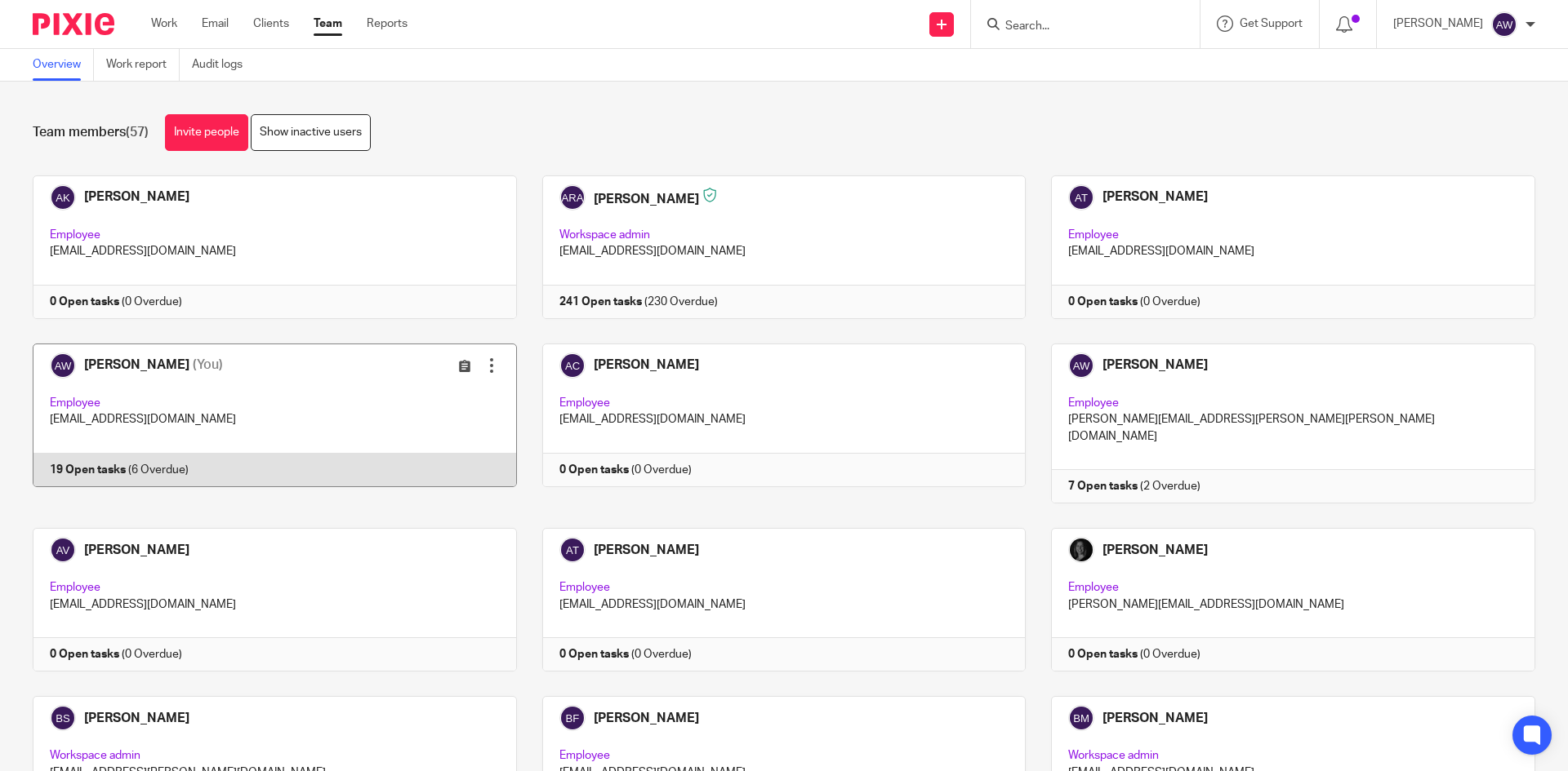
click at [325, 415] on link at bounding box center [263, 423] width 510 height 160
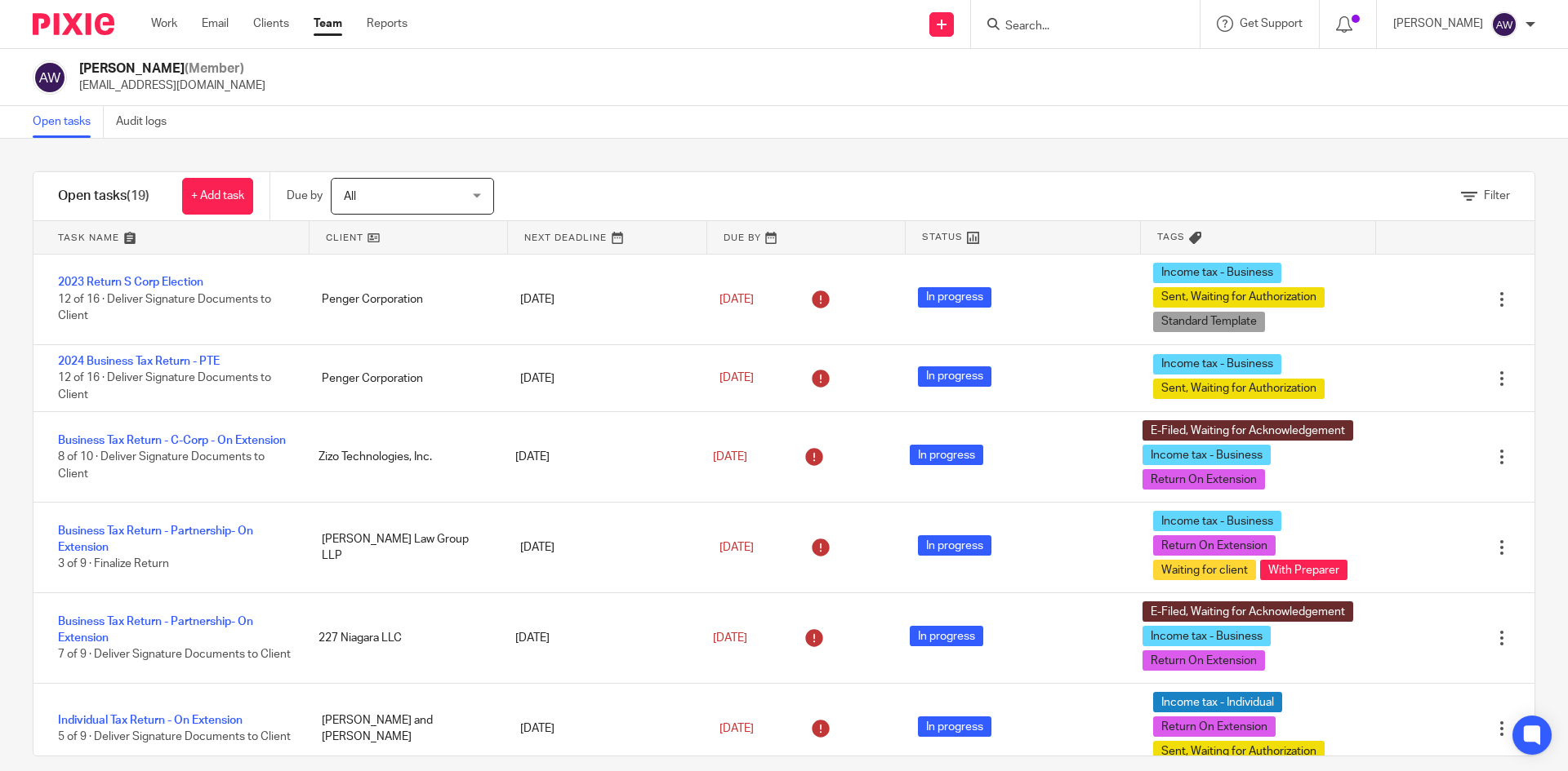
drag, startPoint x: 152, startPoint y: 17, endPoint x: 592, endPoint y: 45, distance: 440.9
click at [152, 17] on link "Work" at bounding box center [164, 23] width 26 height 16
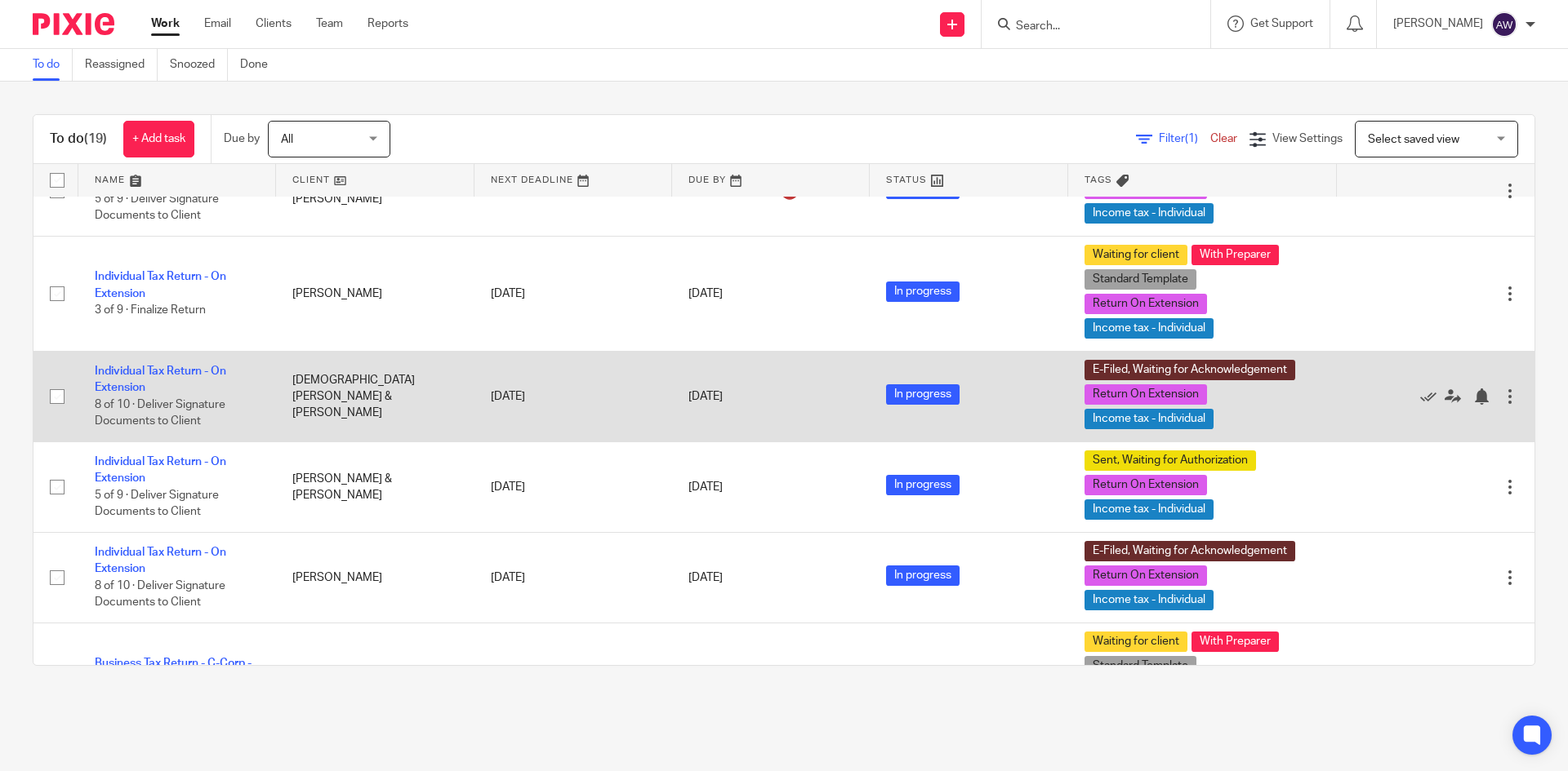
scroll to position [489, 0]
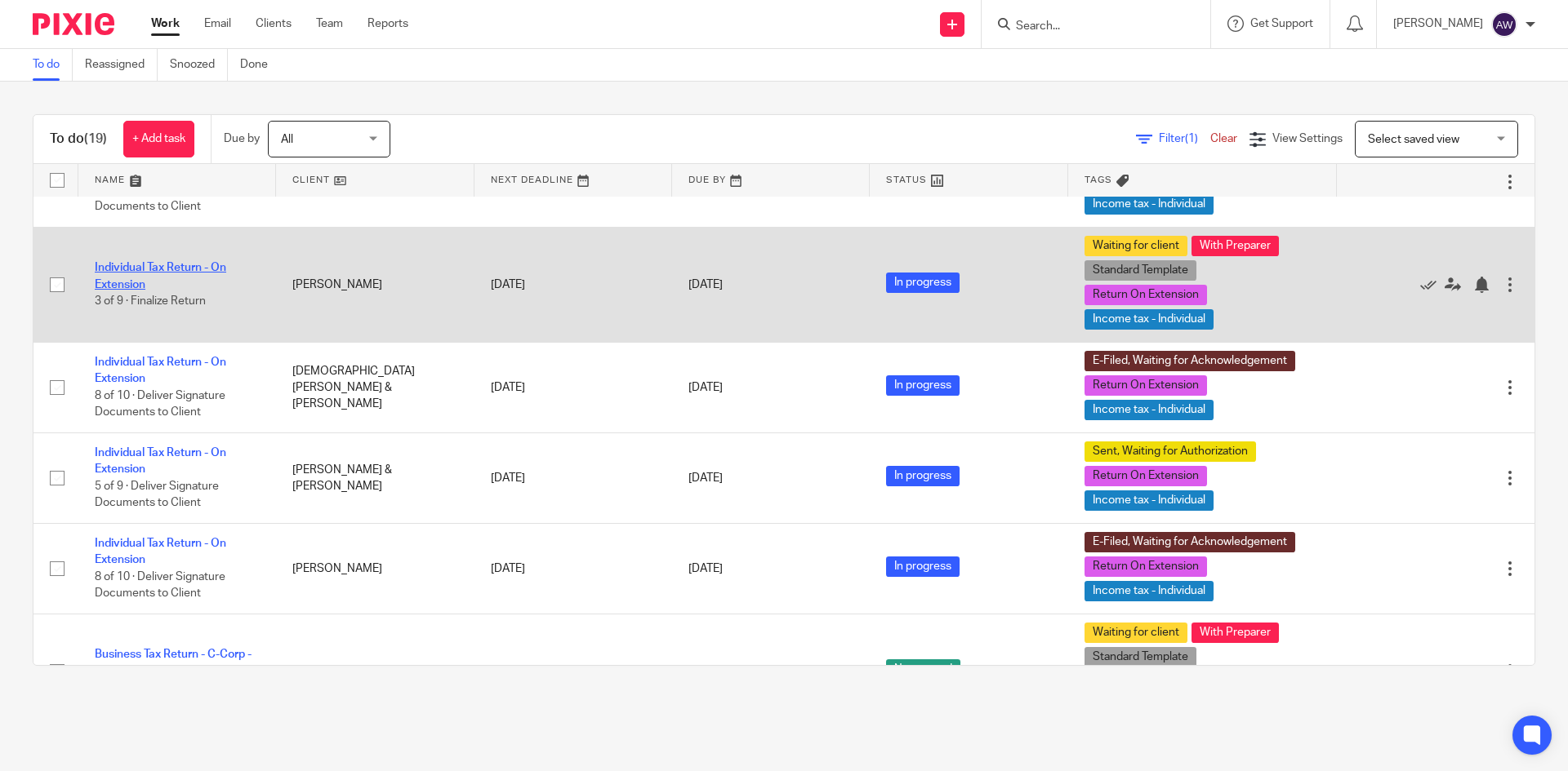
click at [185, 283] on link "Individual Tax Return - On Extension" at bounding box center [160, 276] width 132 height 28
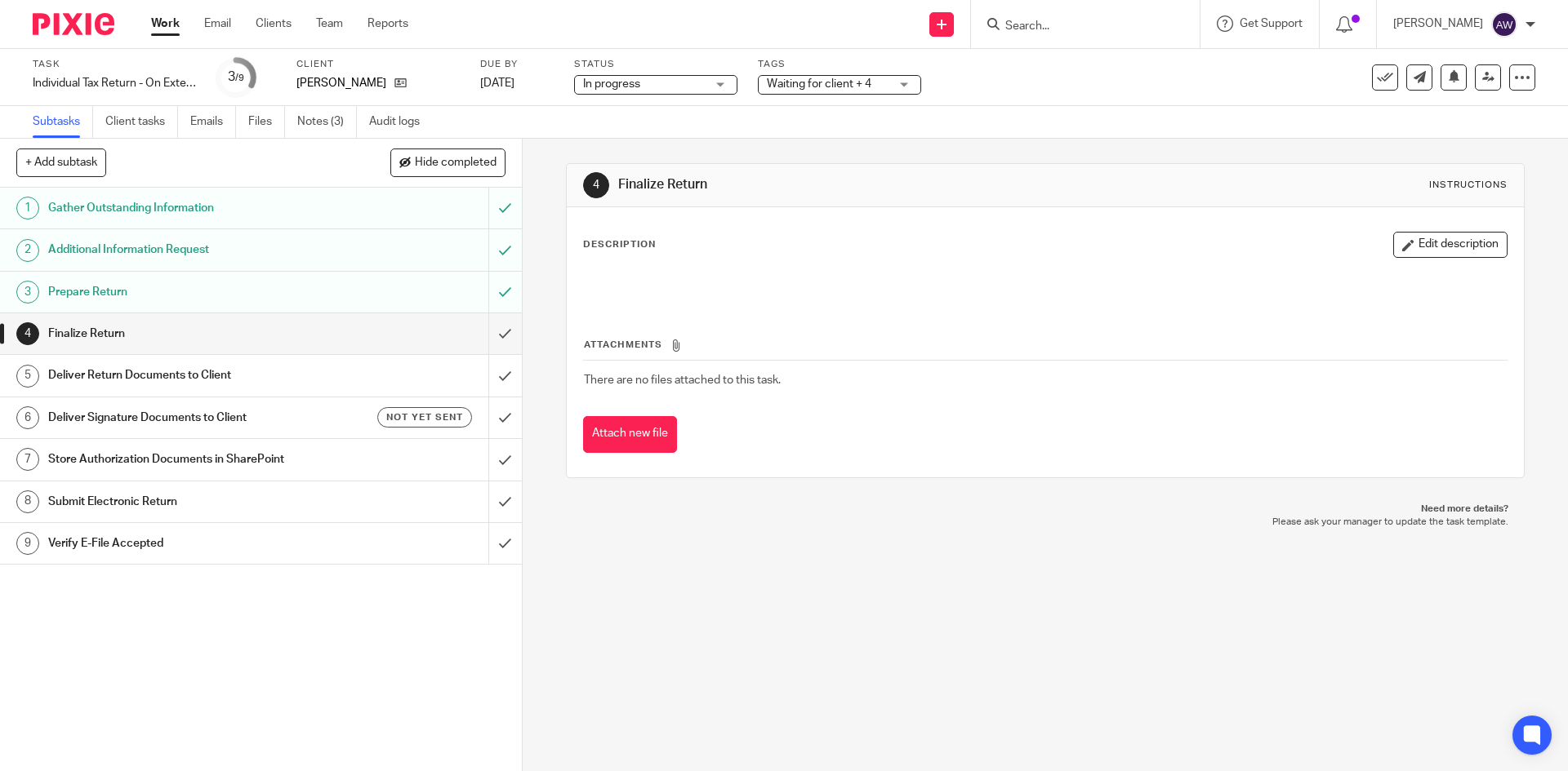
click at [853, 84] on span "Waiting for client + 4" at bounding box center [819, 85] width 105 height 12
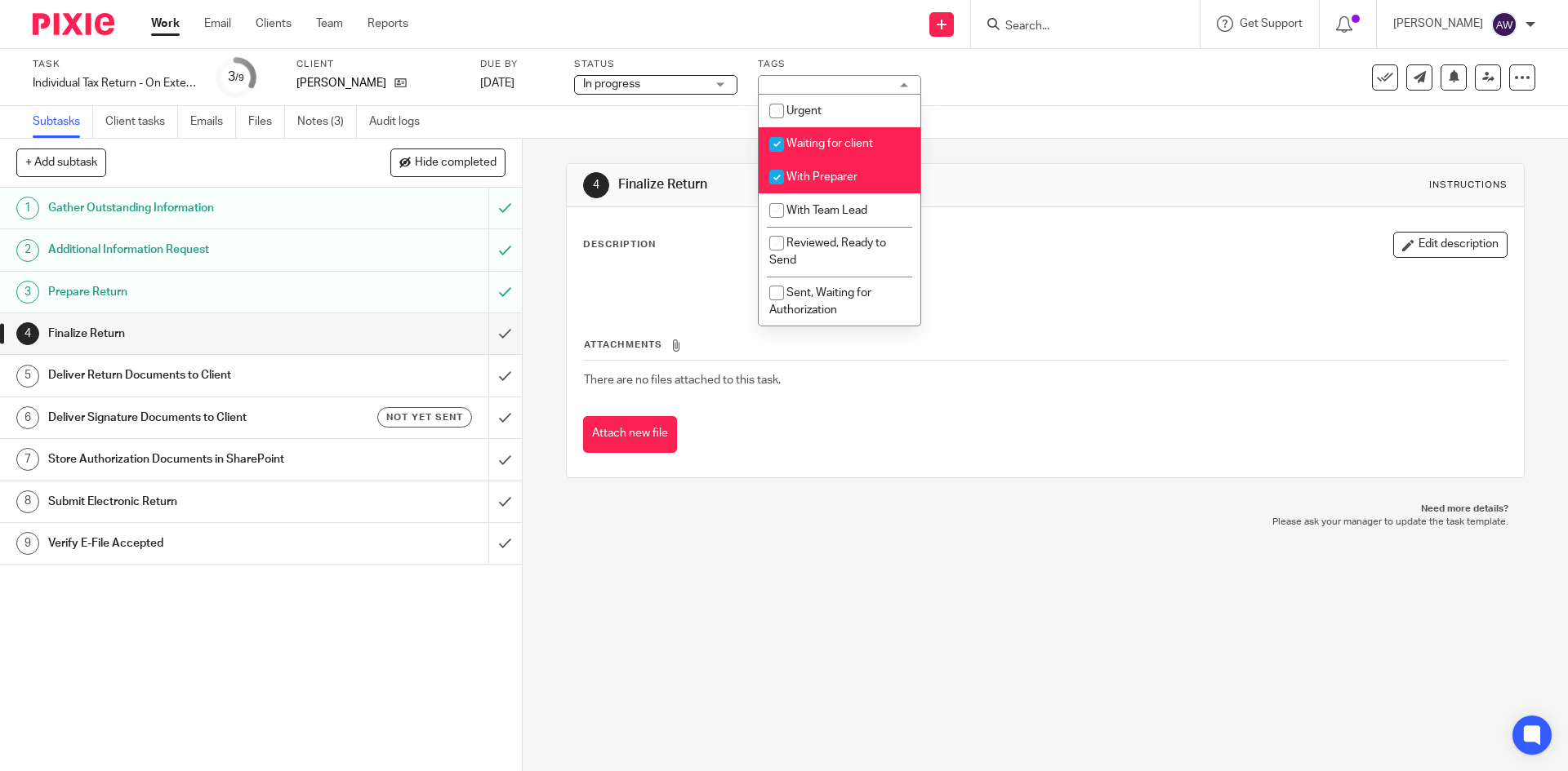
click at [827, 146] on span "Waiting for client" at bounding box center [830, 143] width 87 height 12
checkbox input "false"
drag, startPoint x: 823, startPoint y: 166, endPoint x: 823, endPoint y: 192, distance: 26.0
click at [823, 165] on li "With Preparer" at bounding box center [840, 177] width 162 height 34
checkbox input "false"
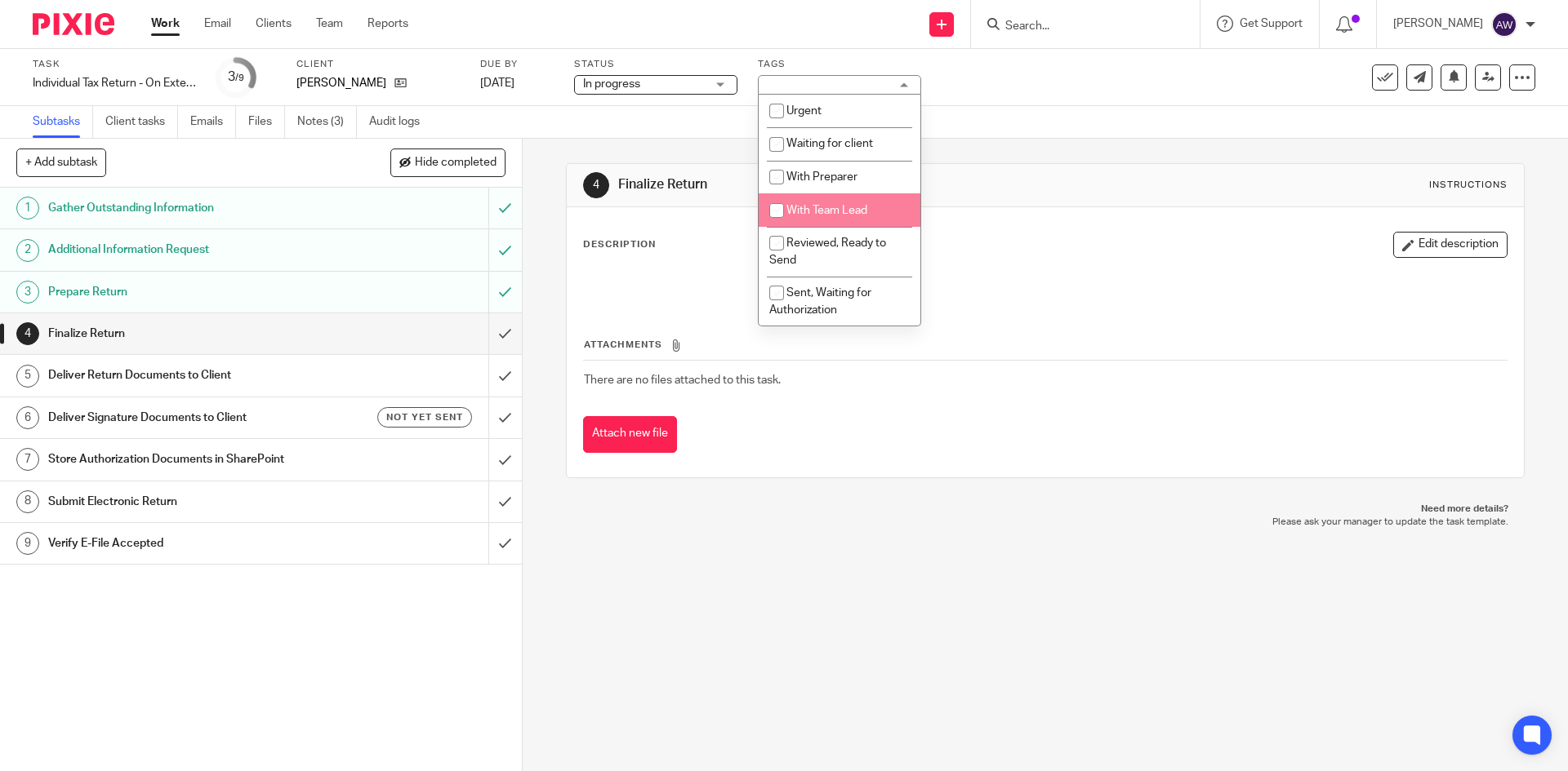
click at [823, 197] on li "With Team Lead" at bounding box center [840, 210] width 162 height 34
checkbox input "true"
click at [668, 146] on div "4 Finalize Return Instructions Description Edit description Attachments There a…" at bounding box center [1045, 320] width 958 height 364
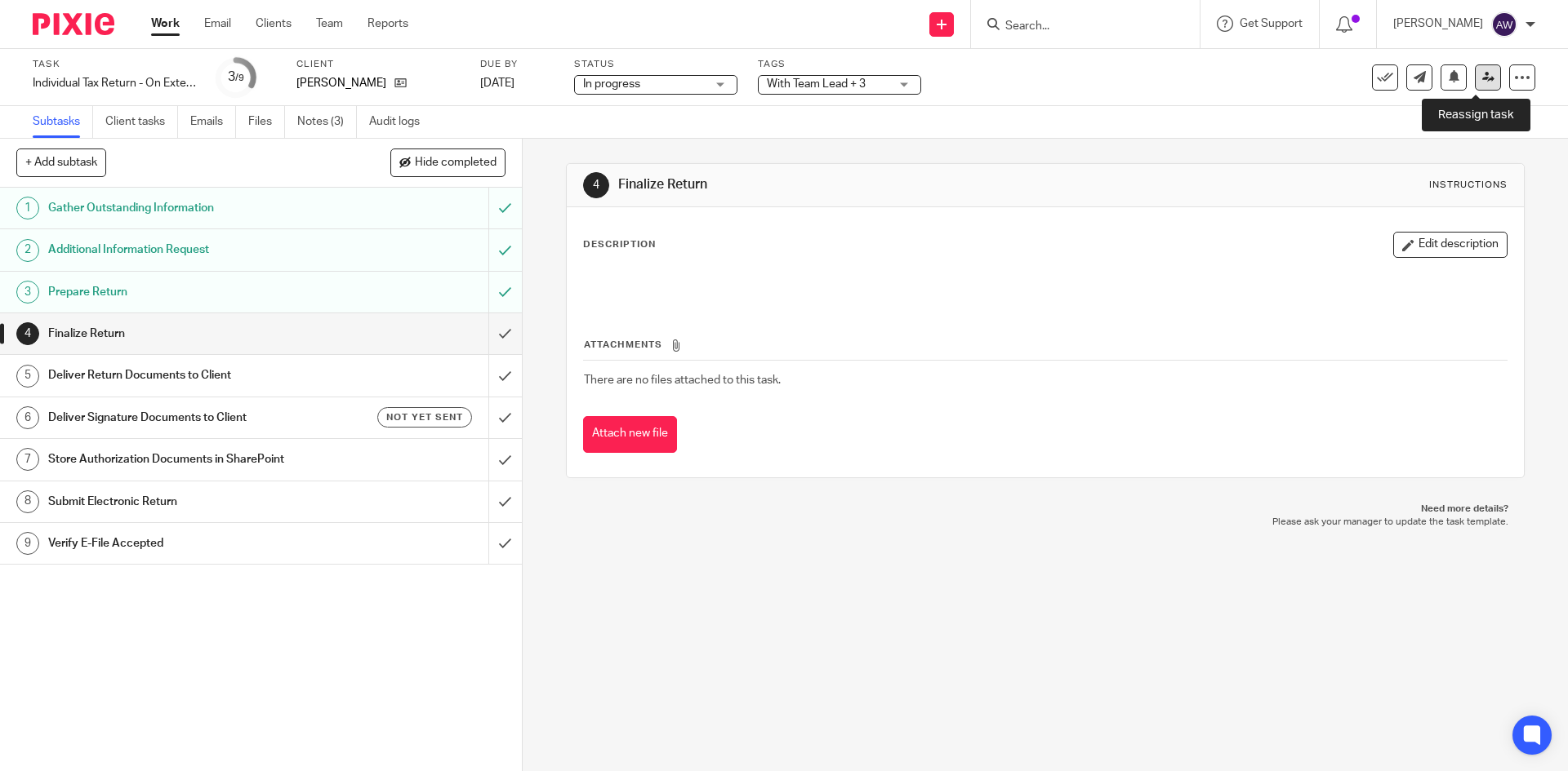
click at [1488, 79] on link at bounding box center [1487, 77] width 26 height 26
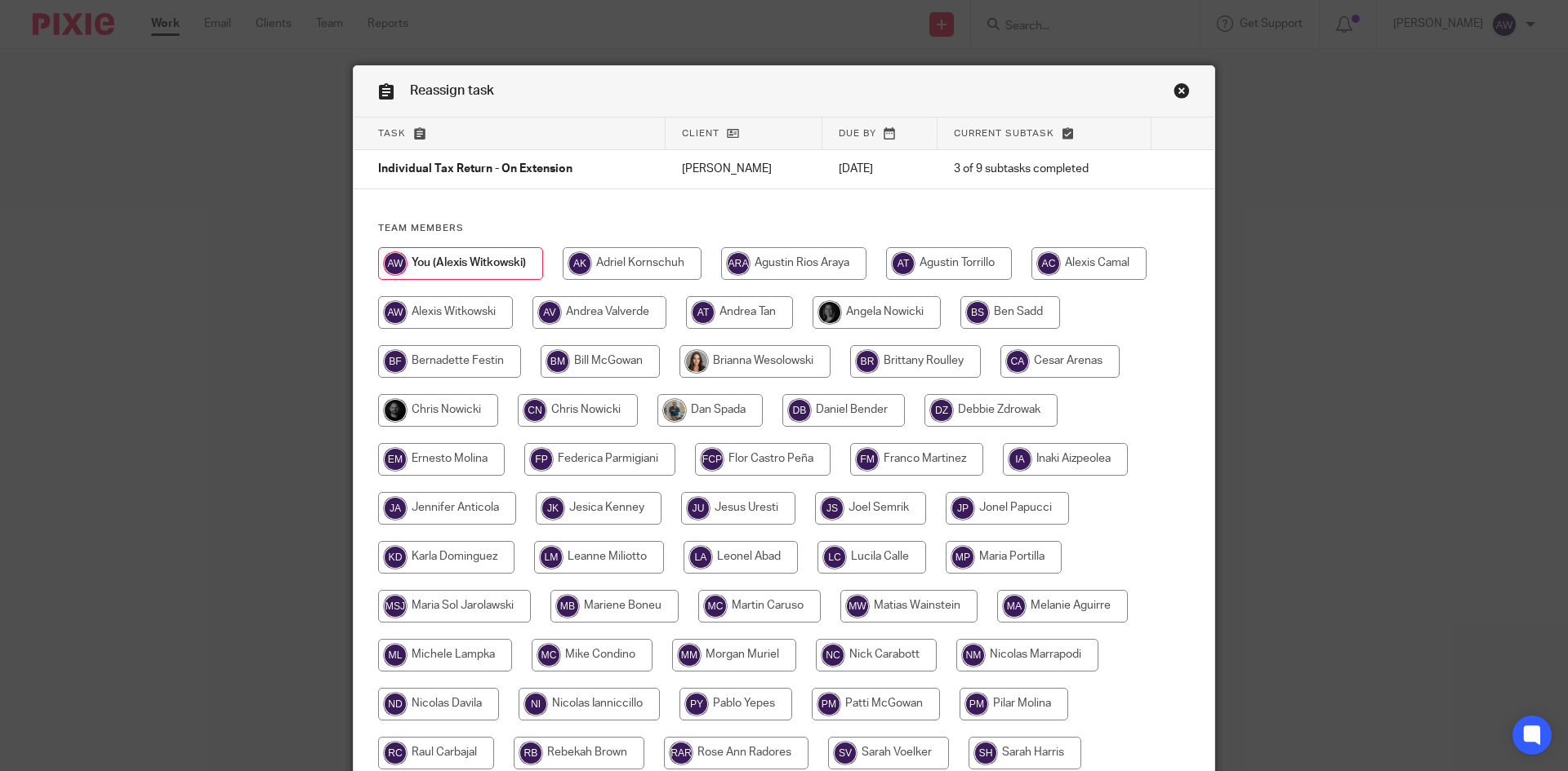
click at [464, 414] on input "radio" at bounding box center [438, 410] width 120 height 33
radio input "true"
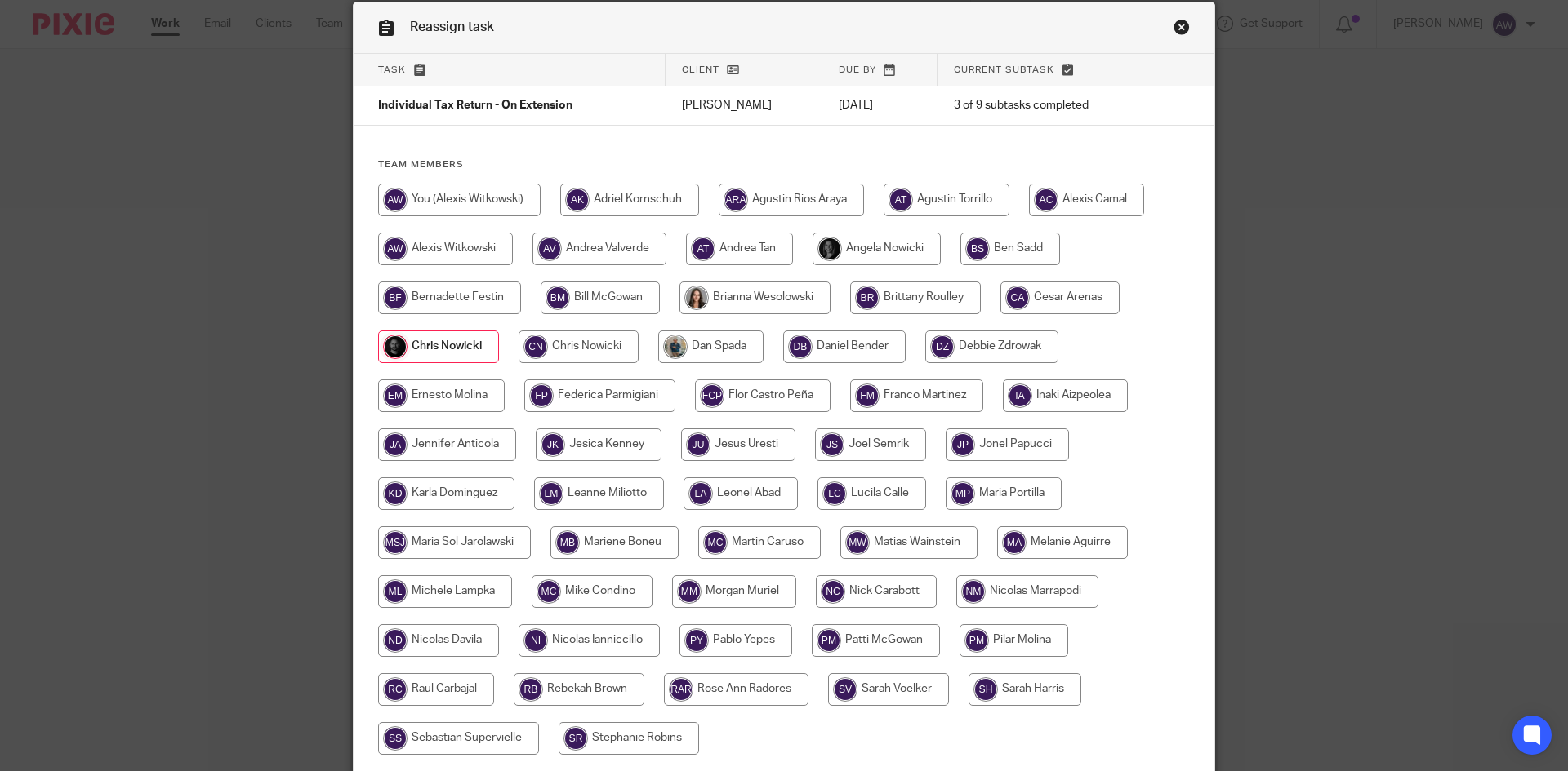
scroll to position [198, 0]
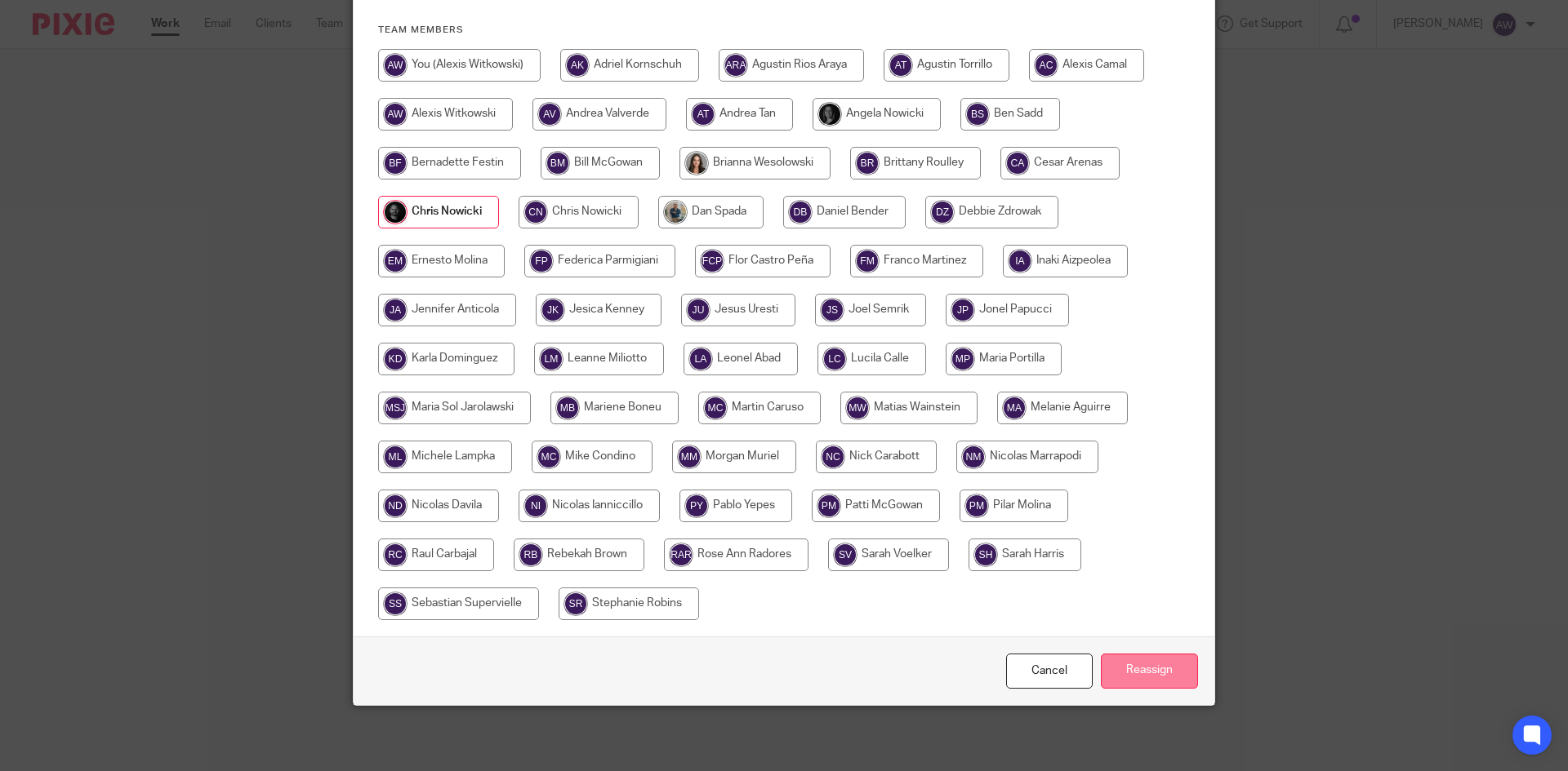
click at [1159, 679] on input "Reassign" at bounding box center [1149, 671] width 97 height 36
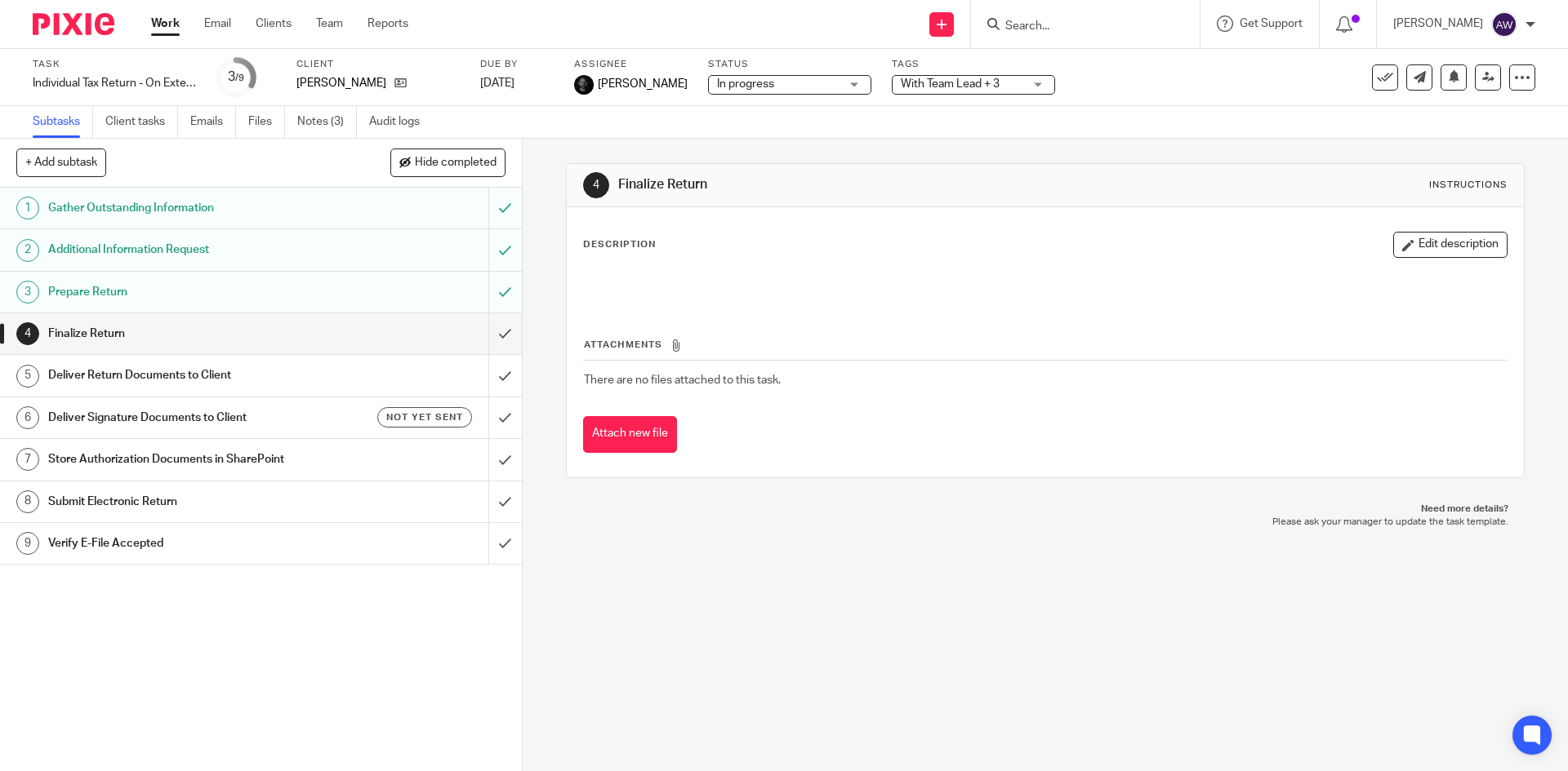
click at [166, 15] on link "Work" at bounding box center [165, 23] width 29 height 16
